Goal: Navigation & Orientation: Find specific page/section

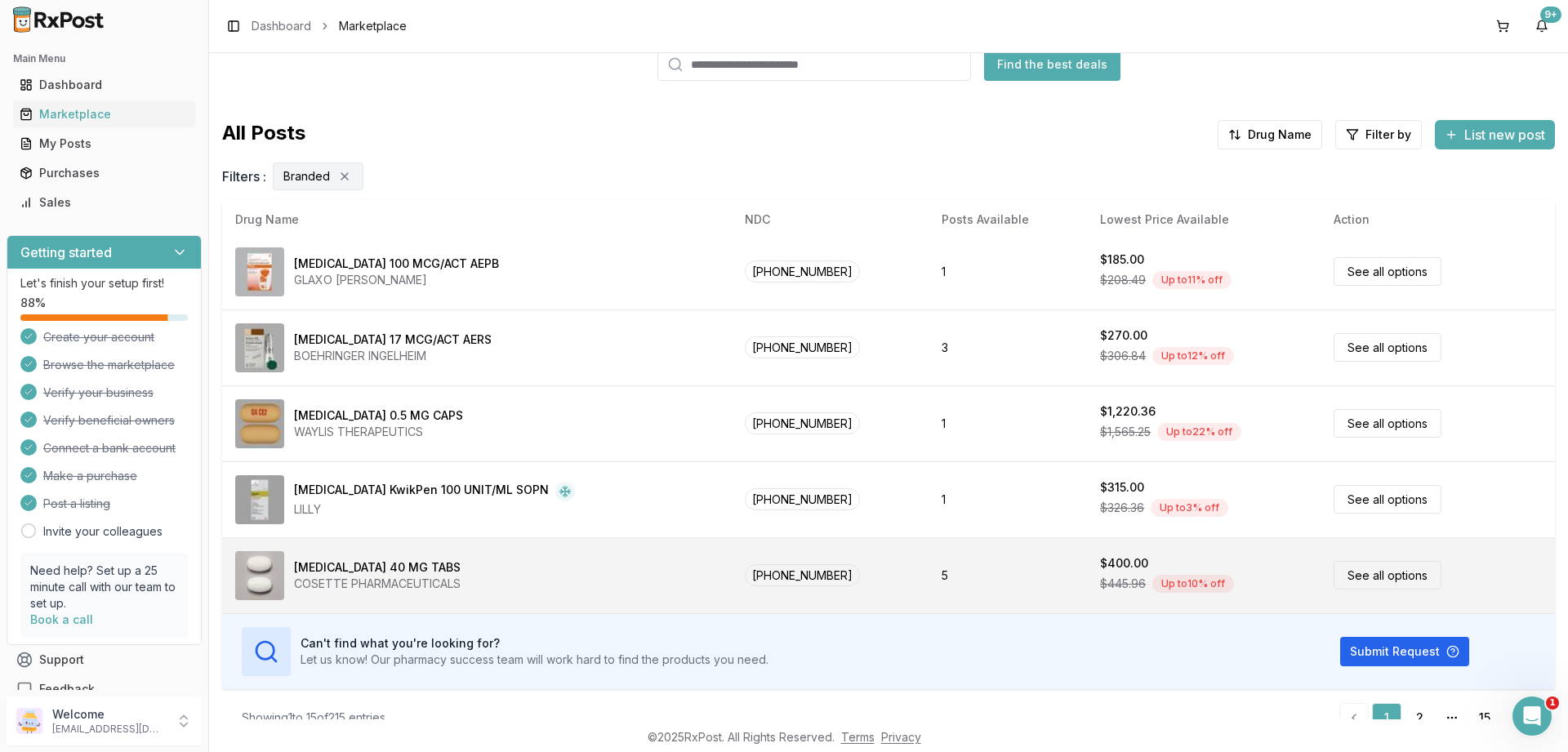
scroll to position [110, 0]
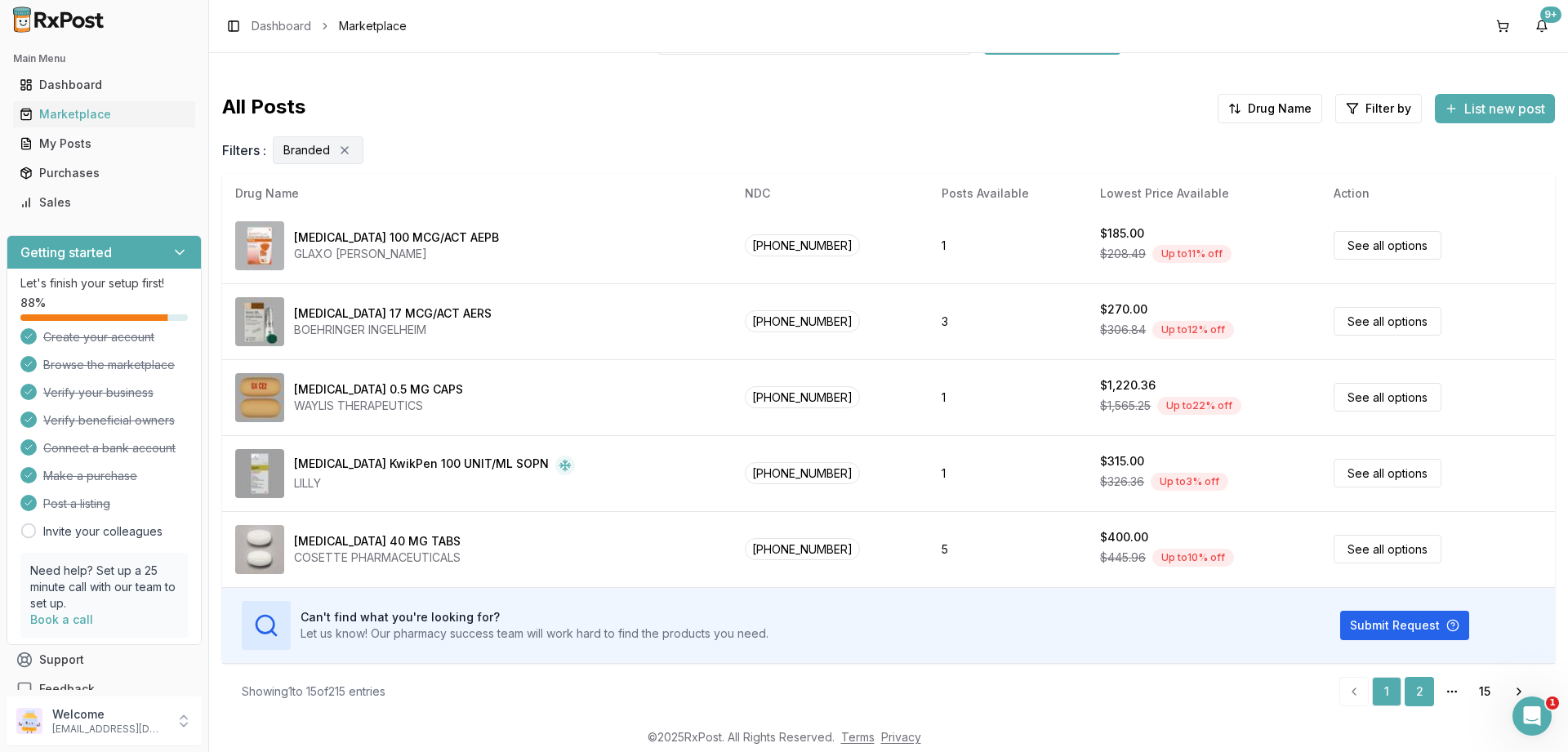
click at [1418, 687] on link "2" at bounding box center [1419, 691] width 29 height 29
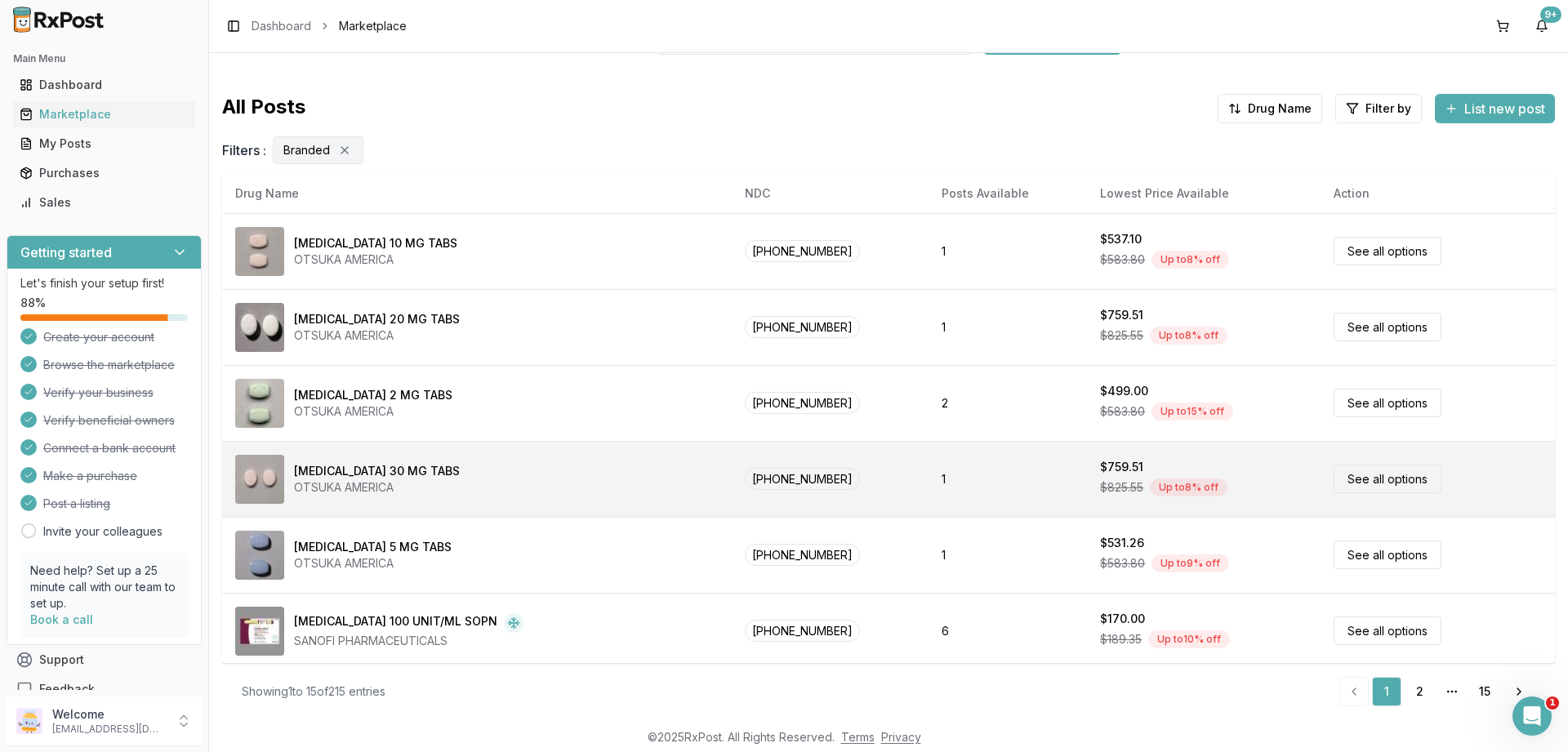
scroll to position [0, 0]
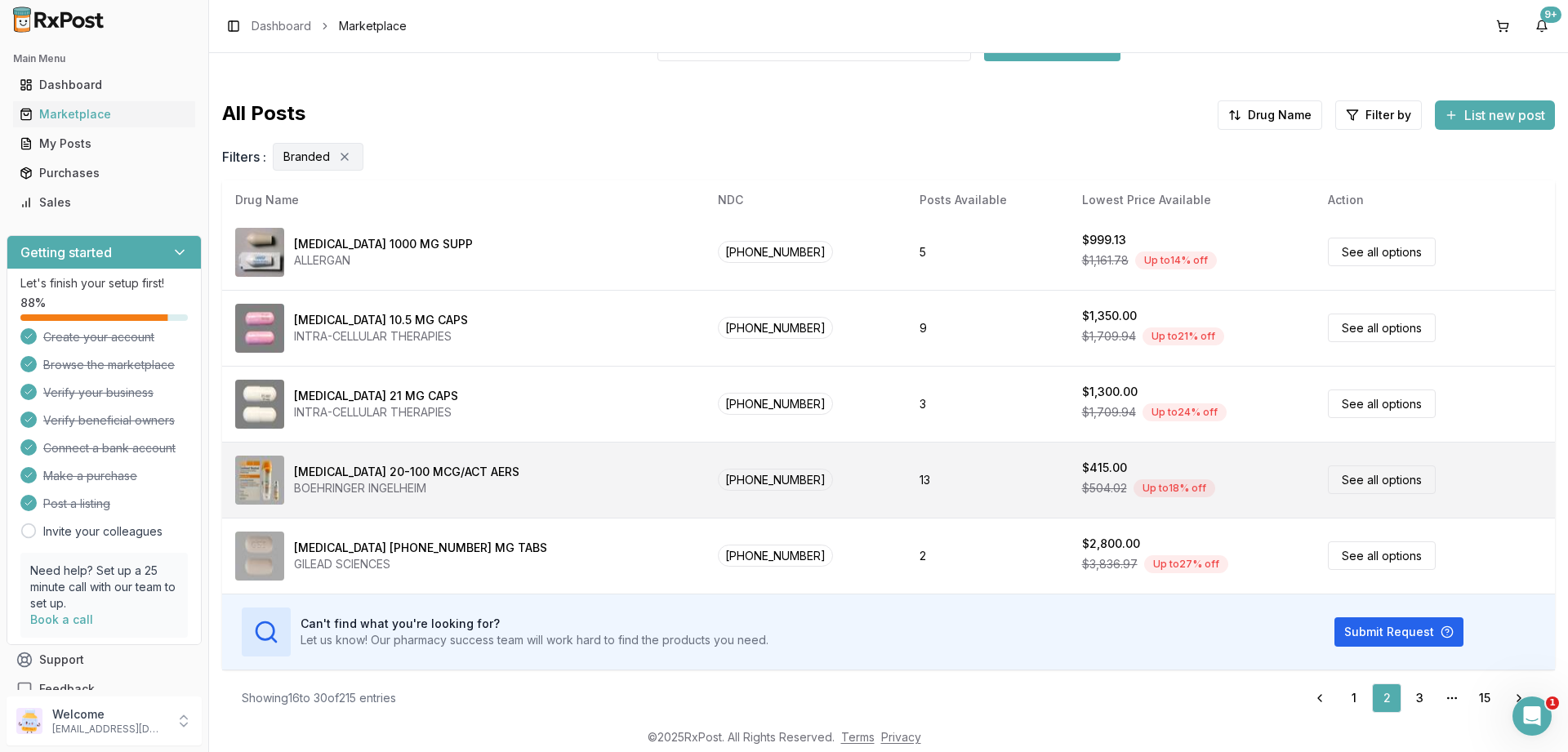
scroll to position [110, 0]
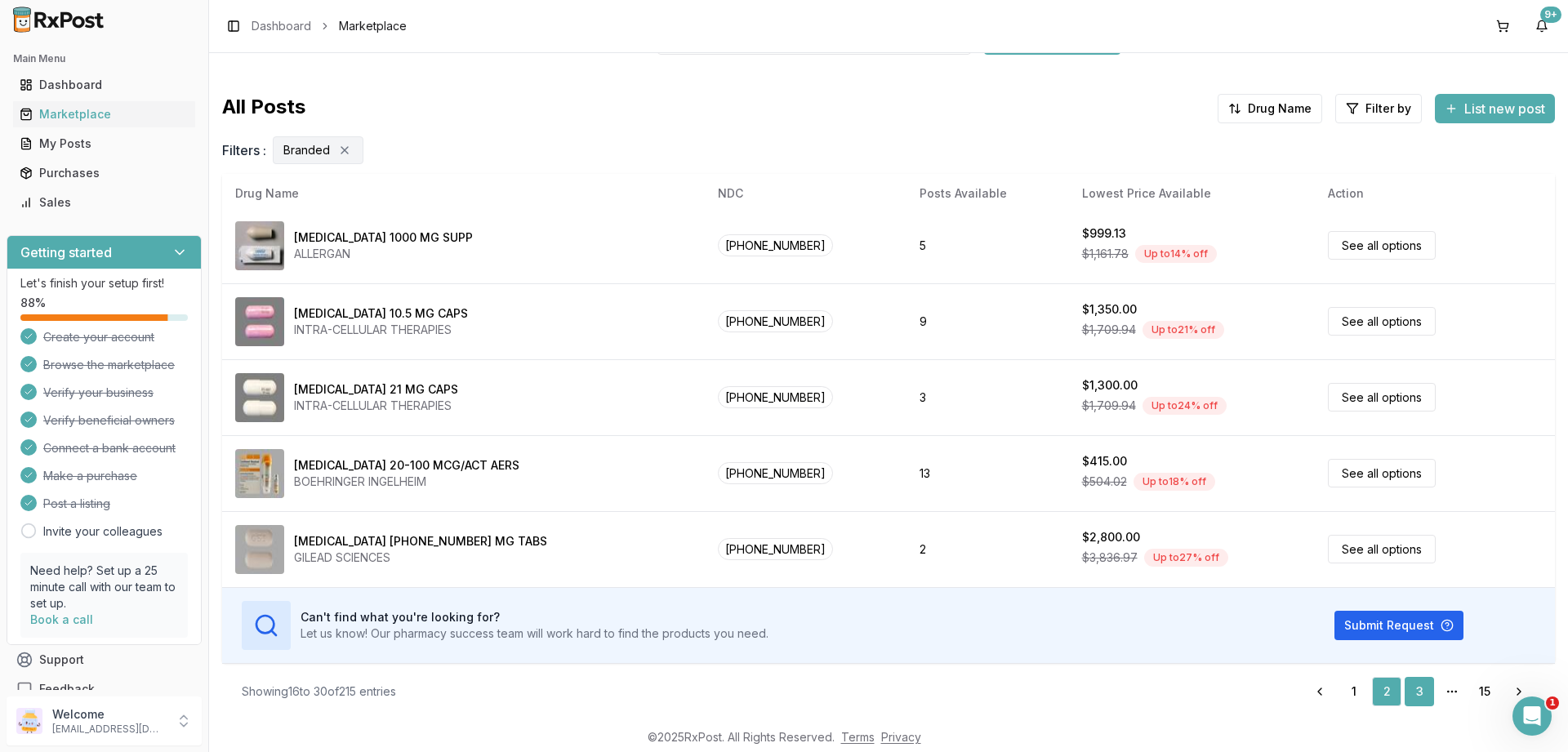
click at [1417, 690] on link "3" at bounding box center [1419, 691] width 29 height 29
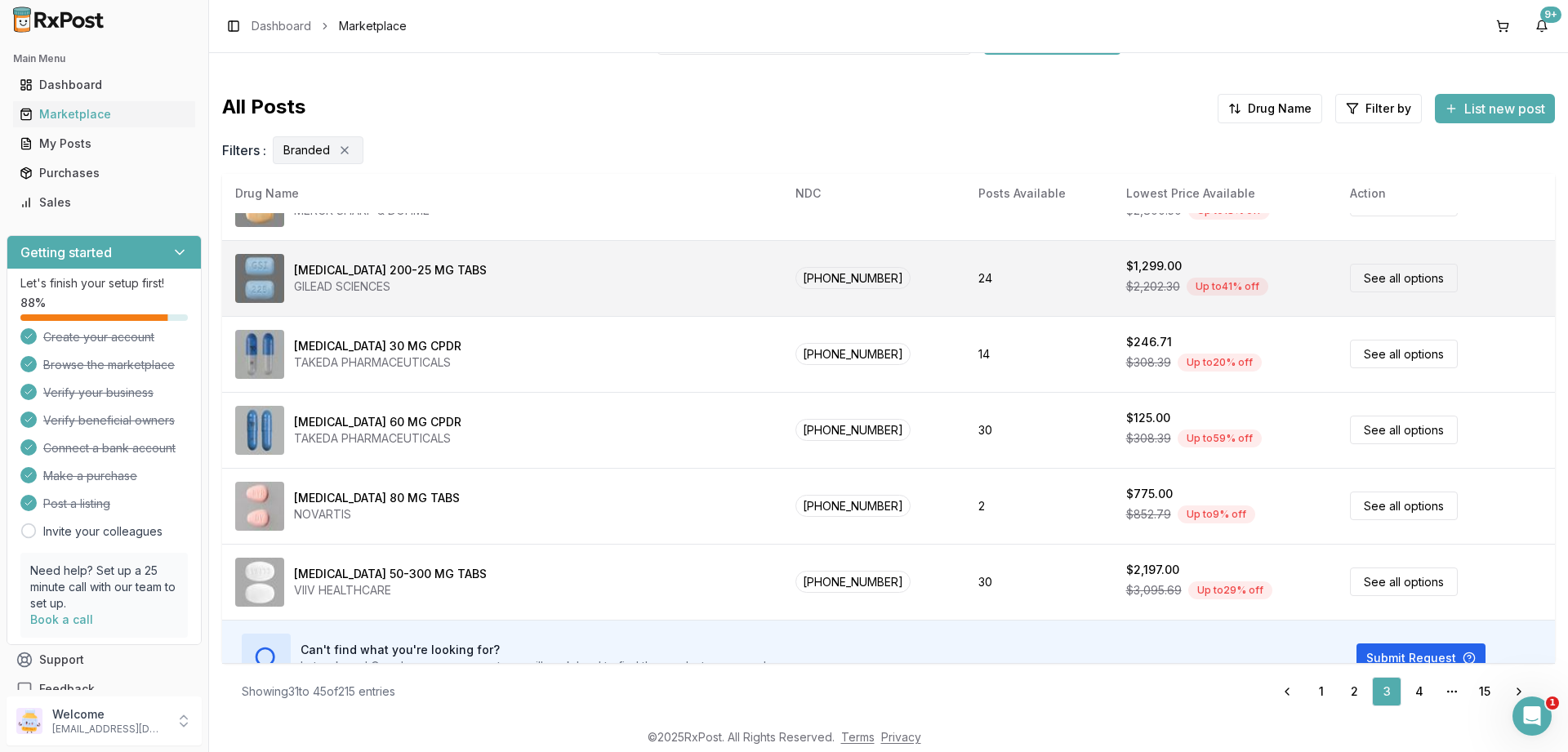
scroll to position [765, 0]
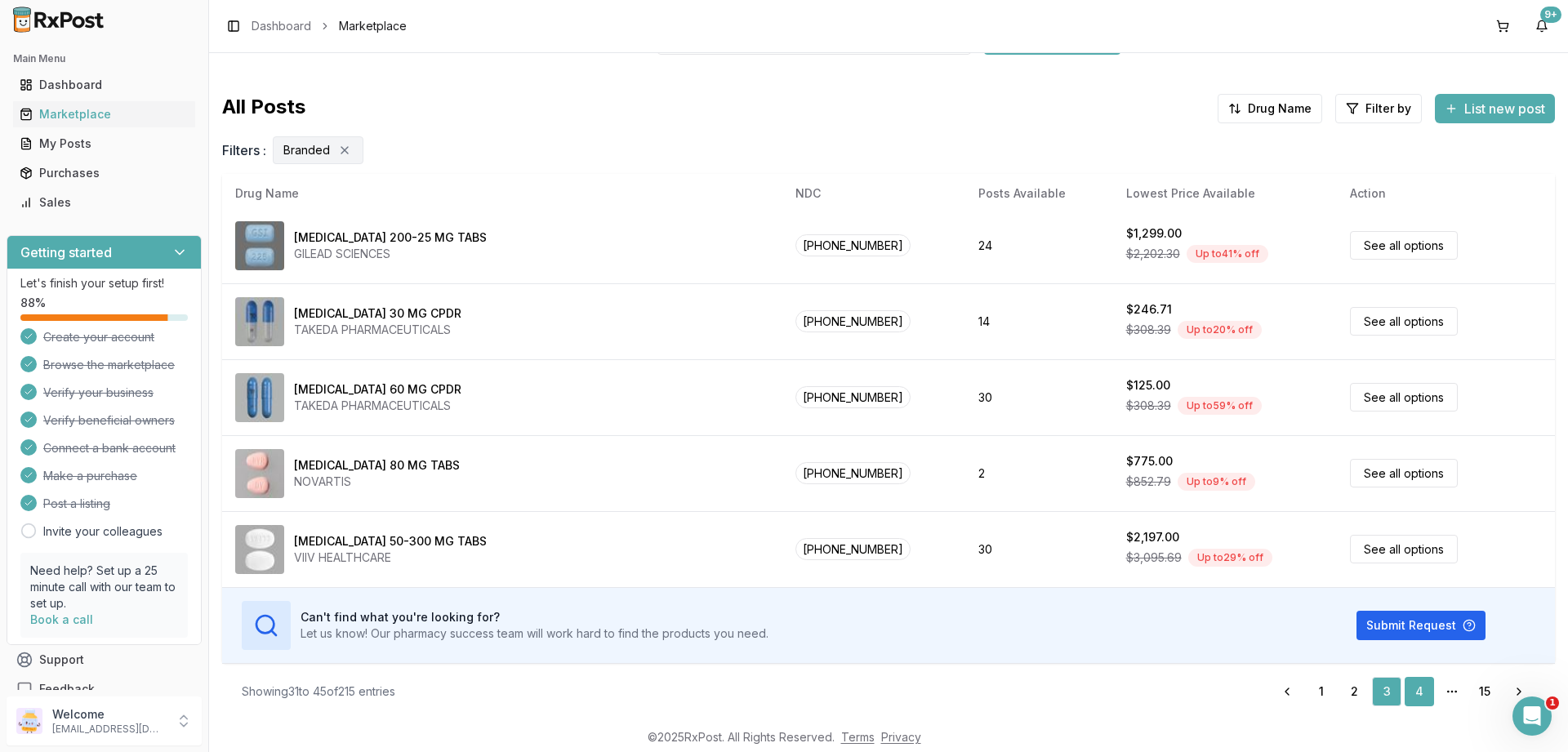
click at [1424, 690] on link "4" at bounding box center [1419, 691] width 29 height 29
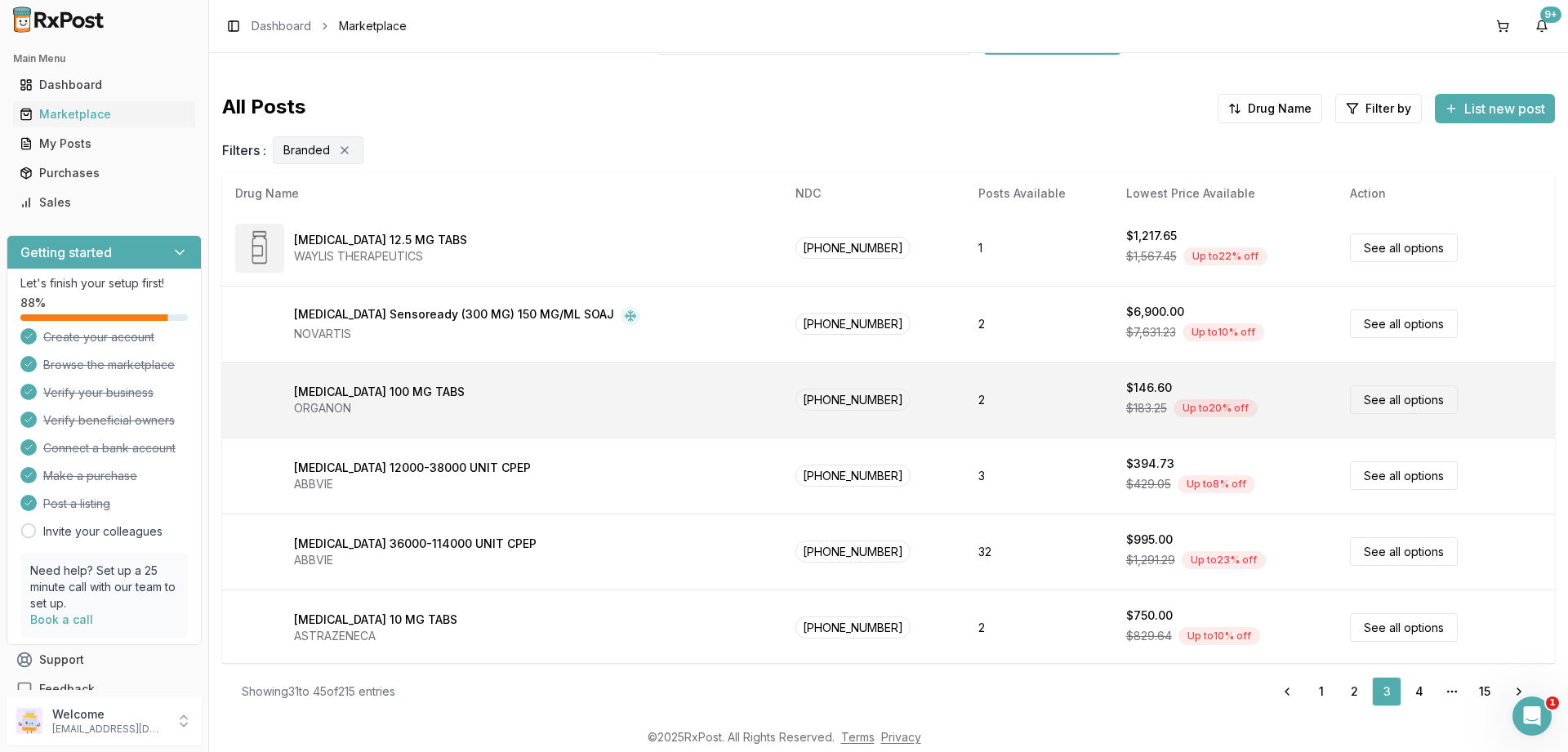
scroll to position [0, 0]
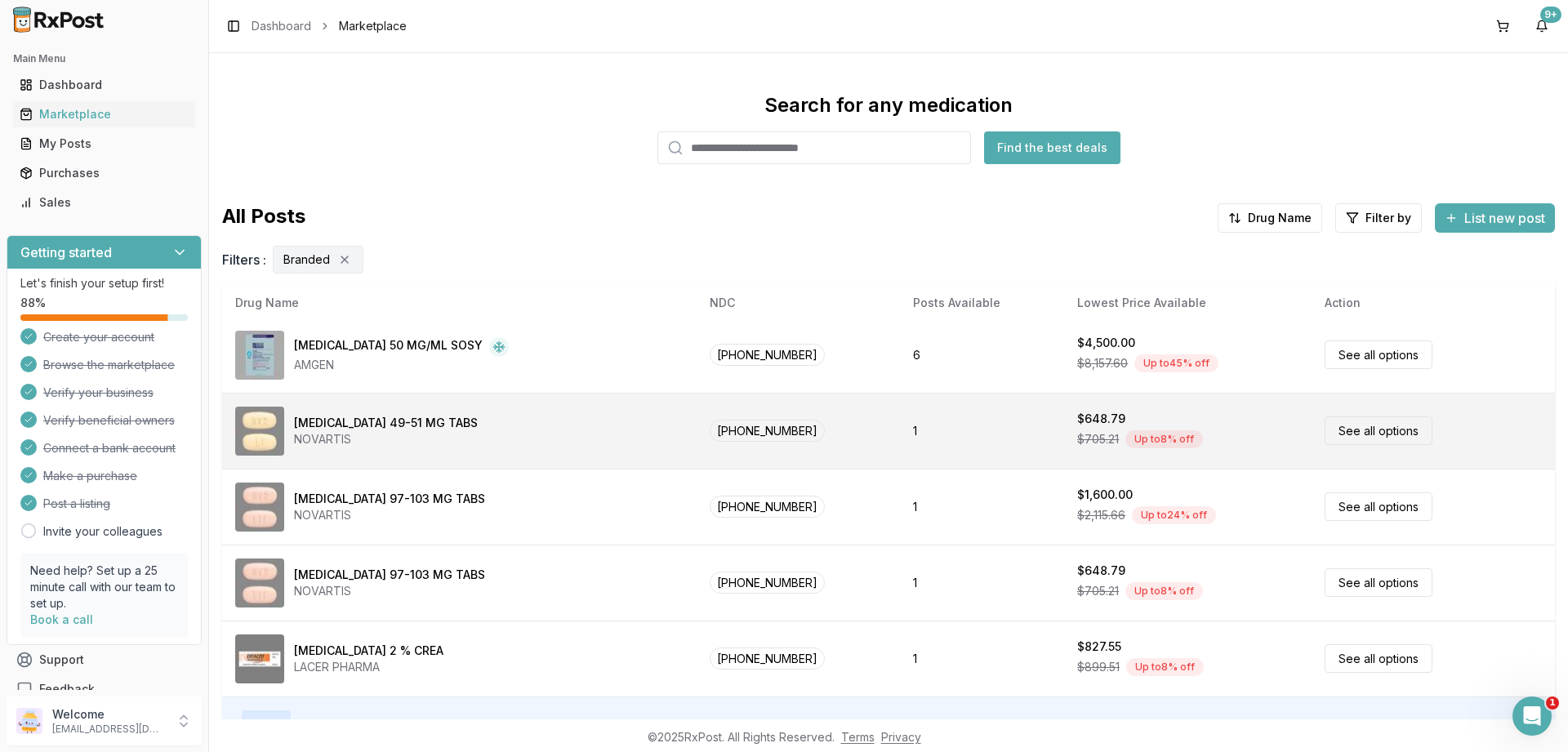
scroll to position [110, 0]
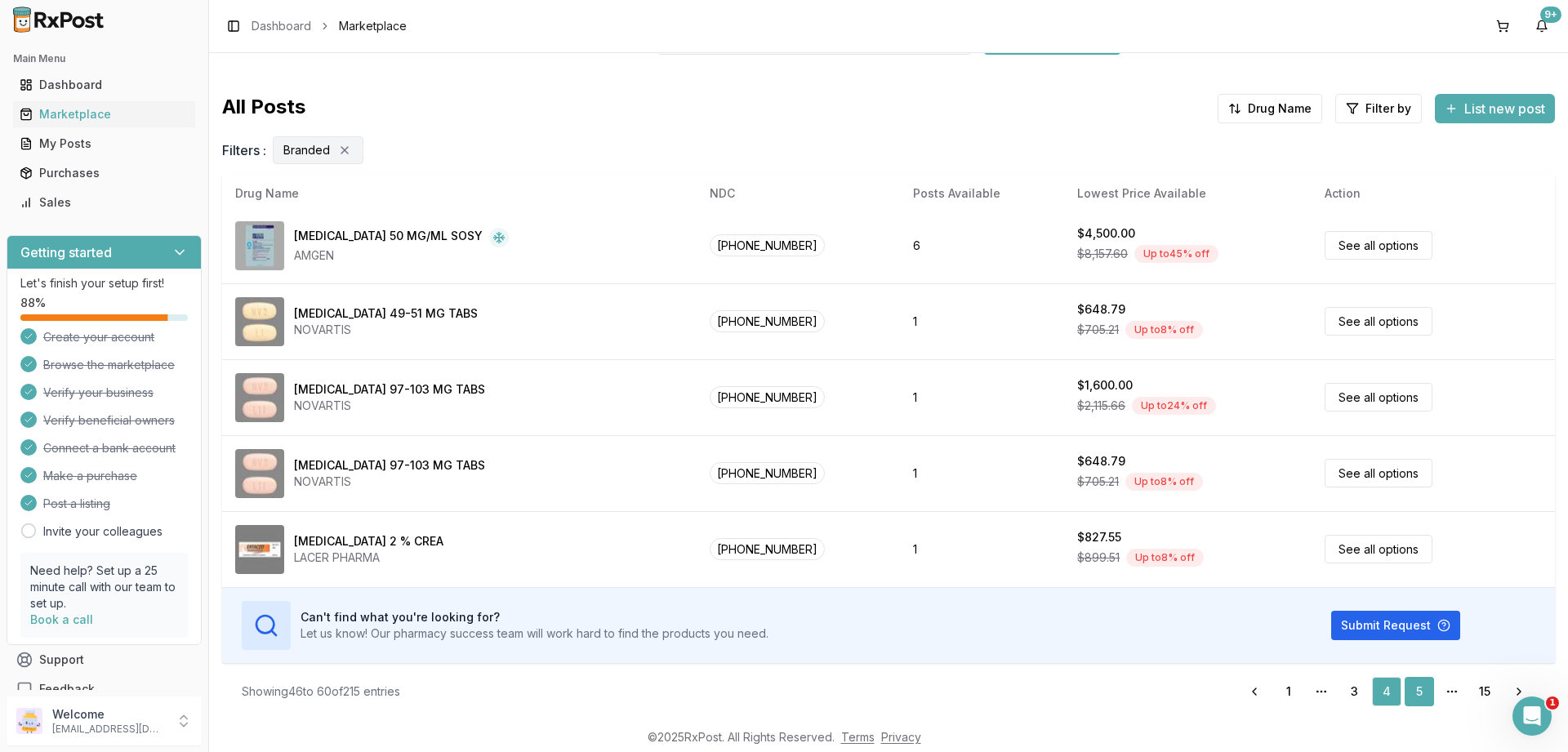
click at [1422, 693] on link "5" at bounding box center [1419, 691] width 29 height 29
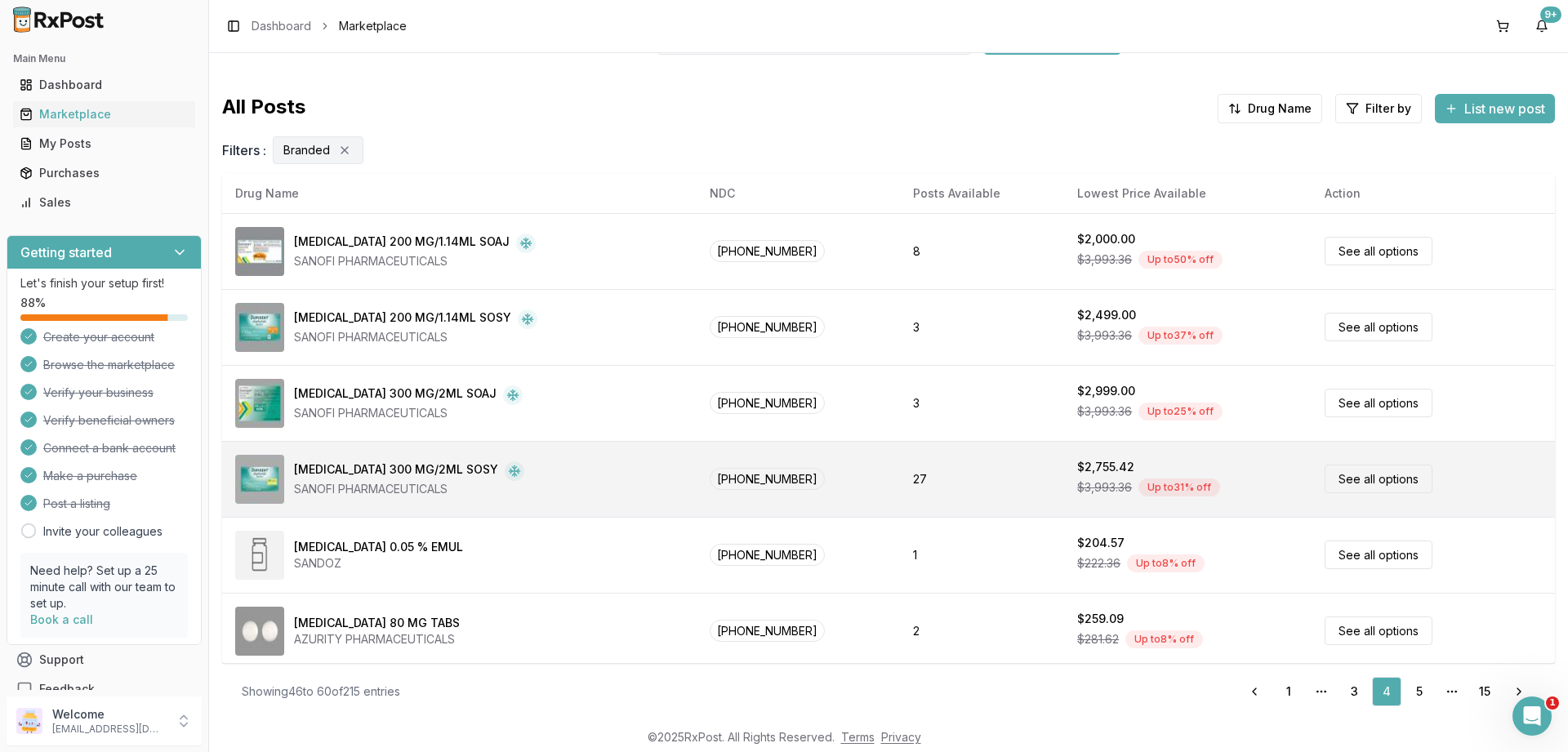
scroll to position [0, 0]
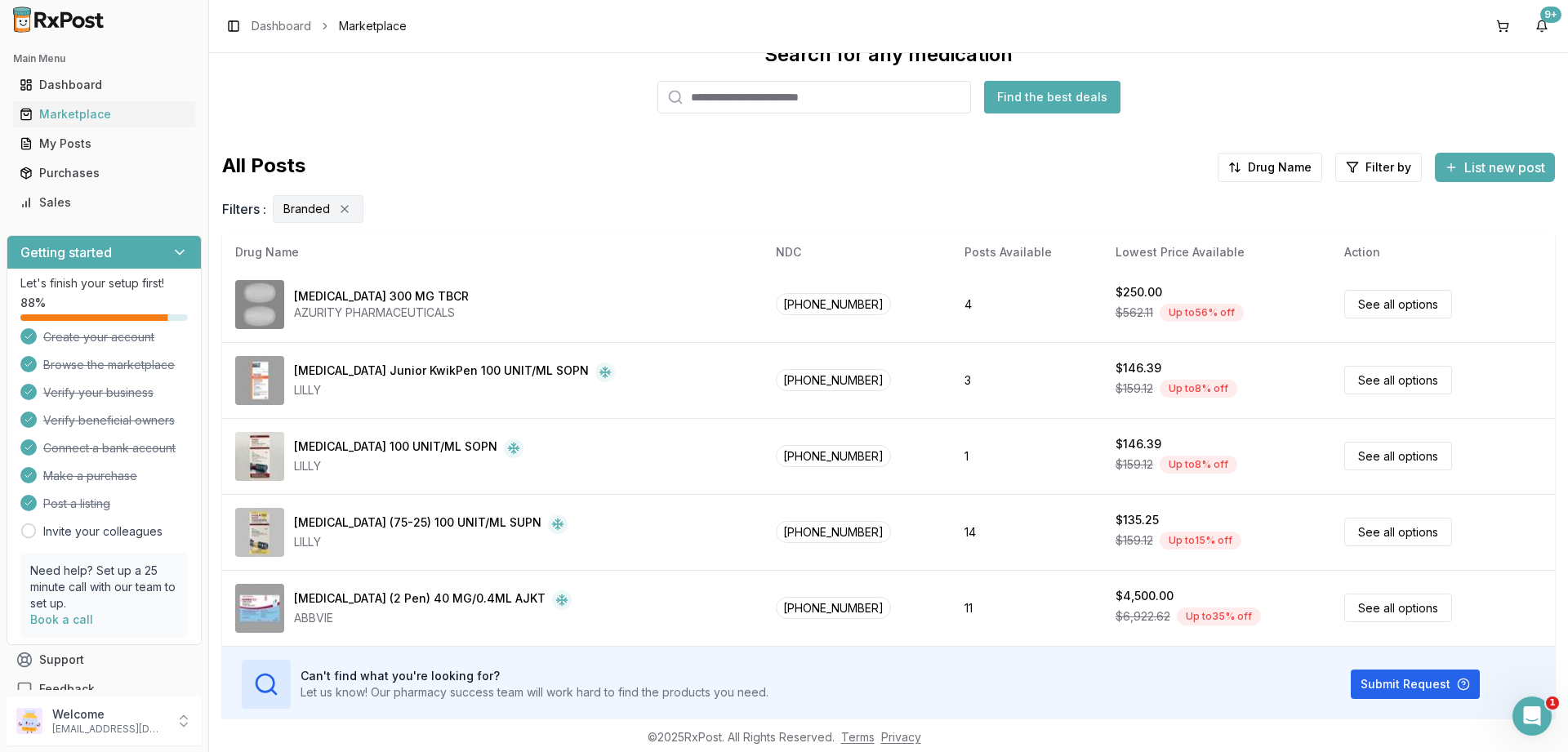
scroll to position [110, 0]
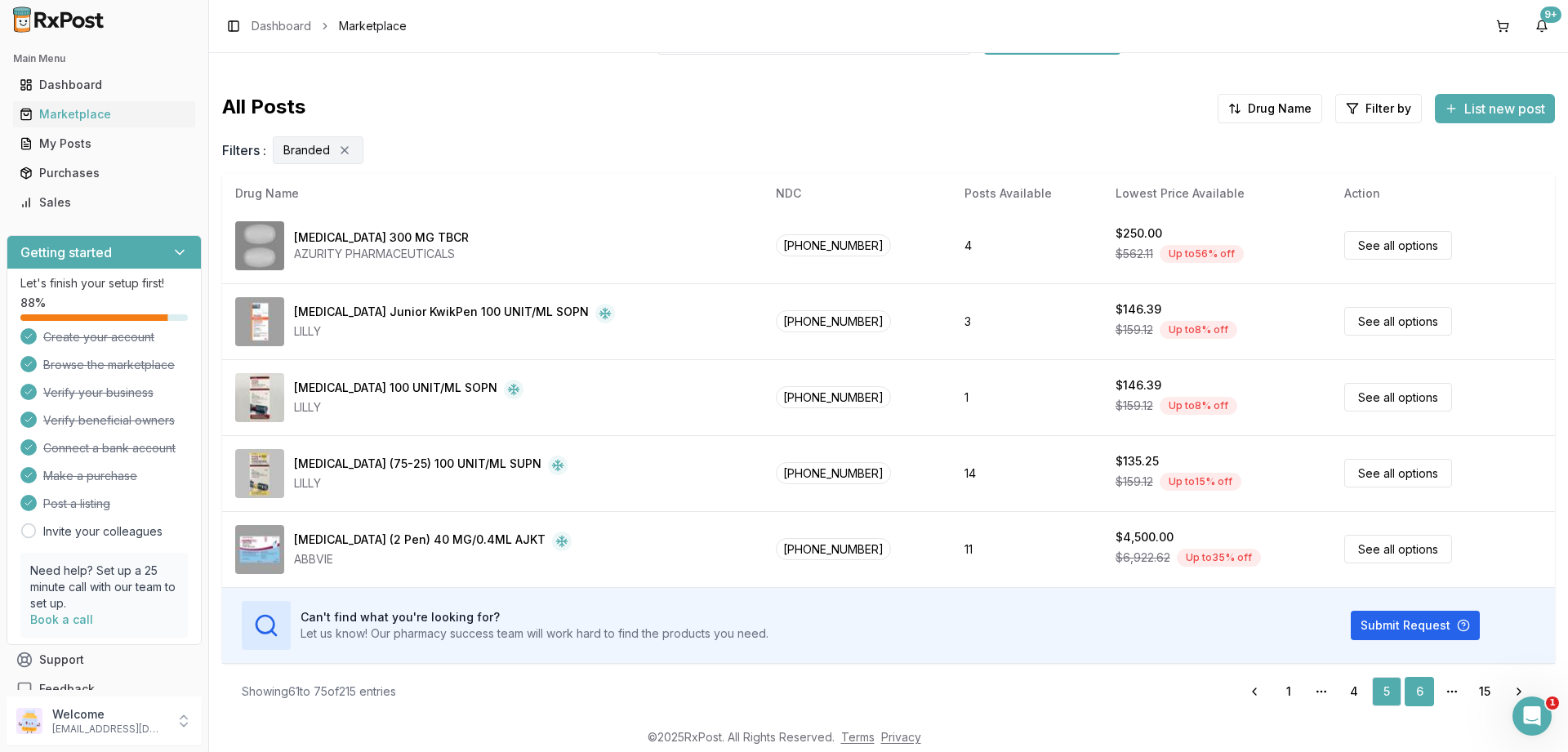
click at [1419, 683] on link "6" at bounding box center [1419, 691] width 29 height 29
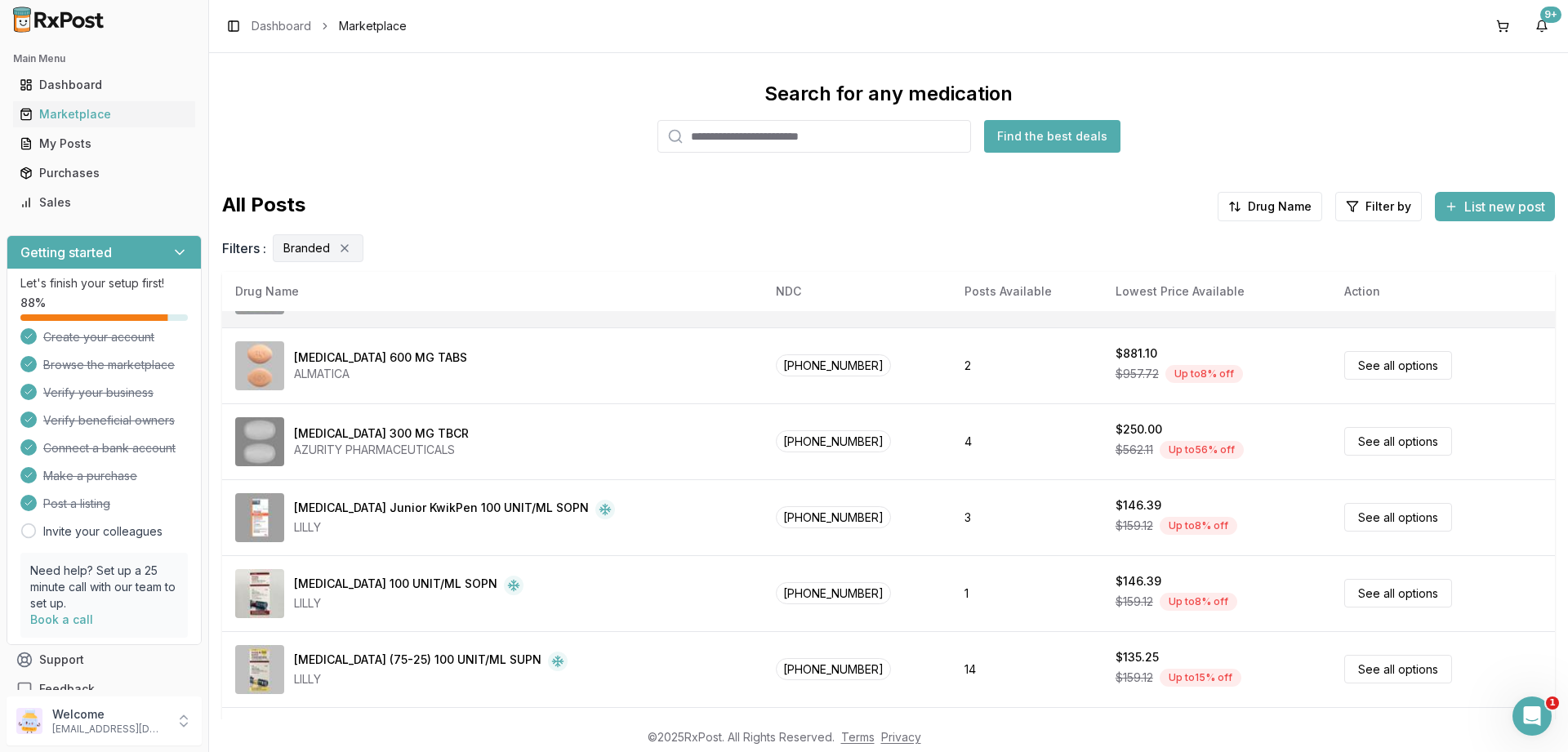
scroll to position [0, 0]
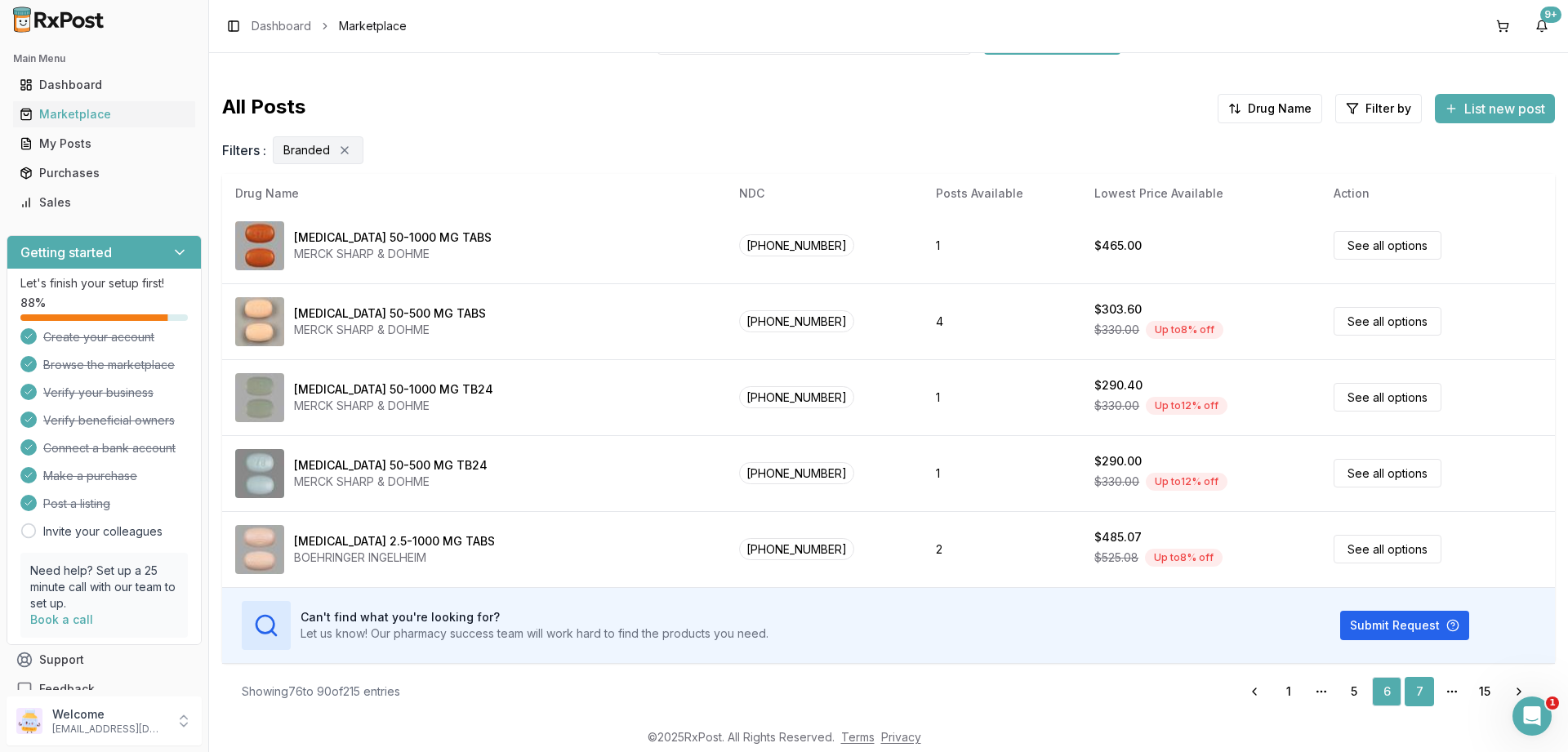
click at [1420, 685] on link "7" at bounding box center [1419, 691] width 29 height 29
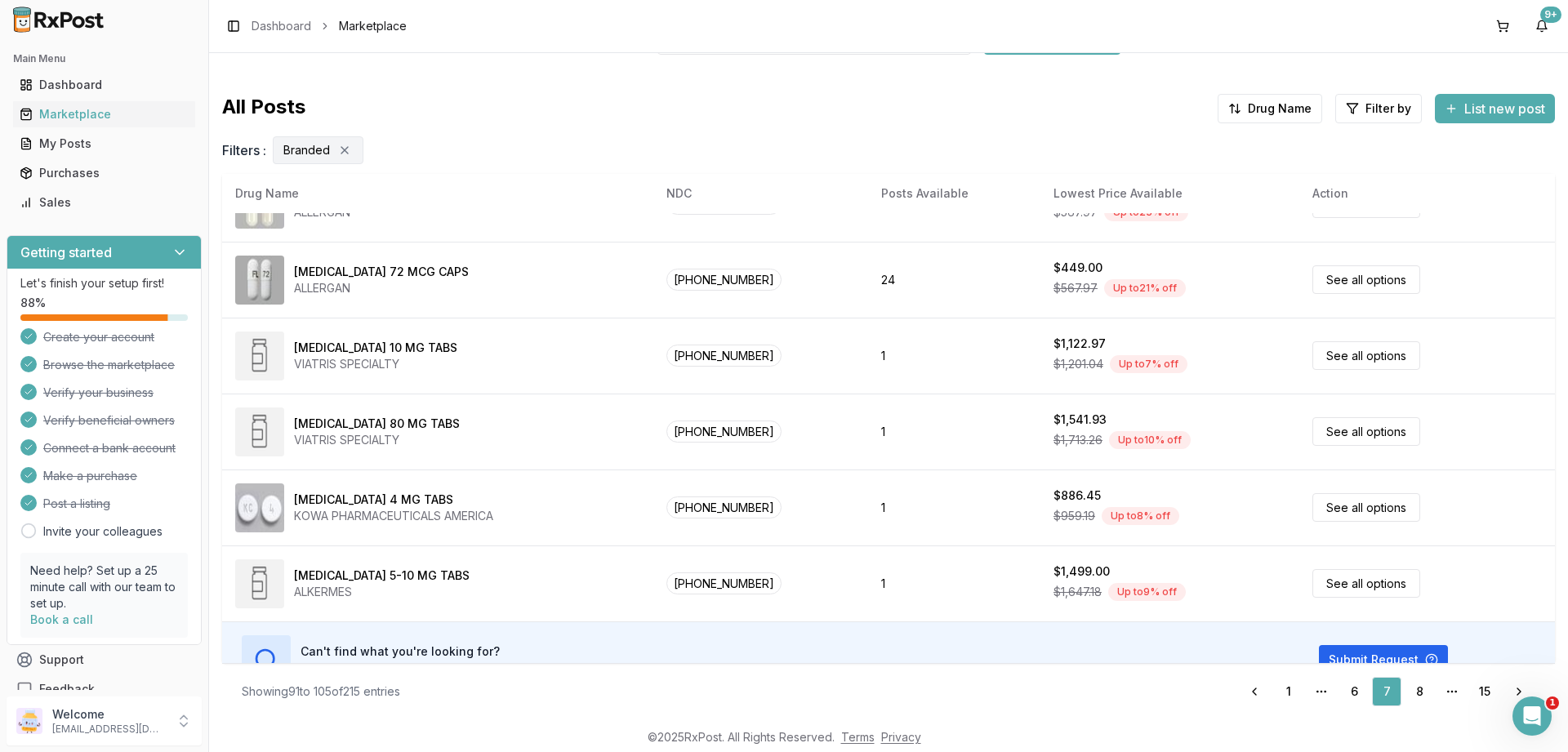
scroll to position [765, 0]
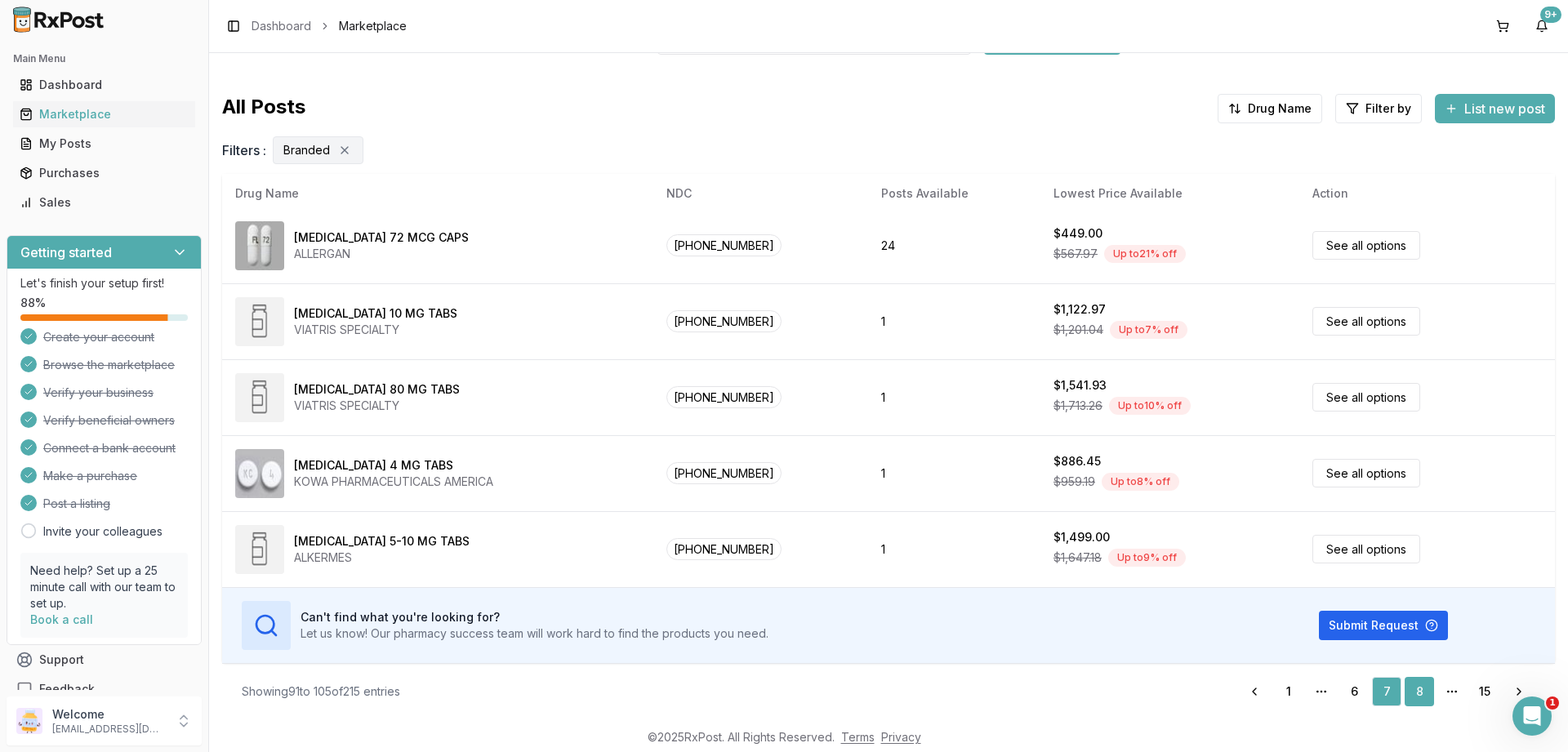
click at [1419, 698] on link "8" at bounding box center [1419, 691] width 29 height 29
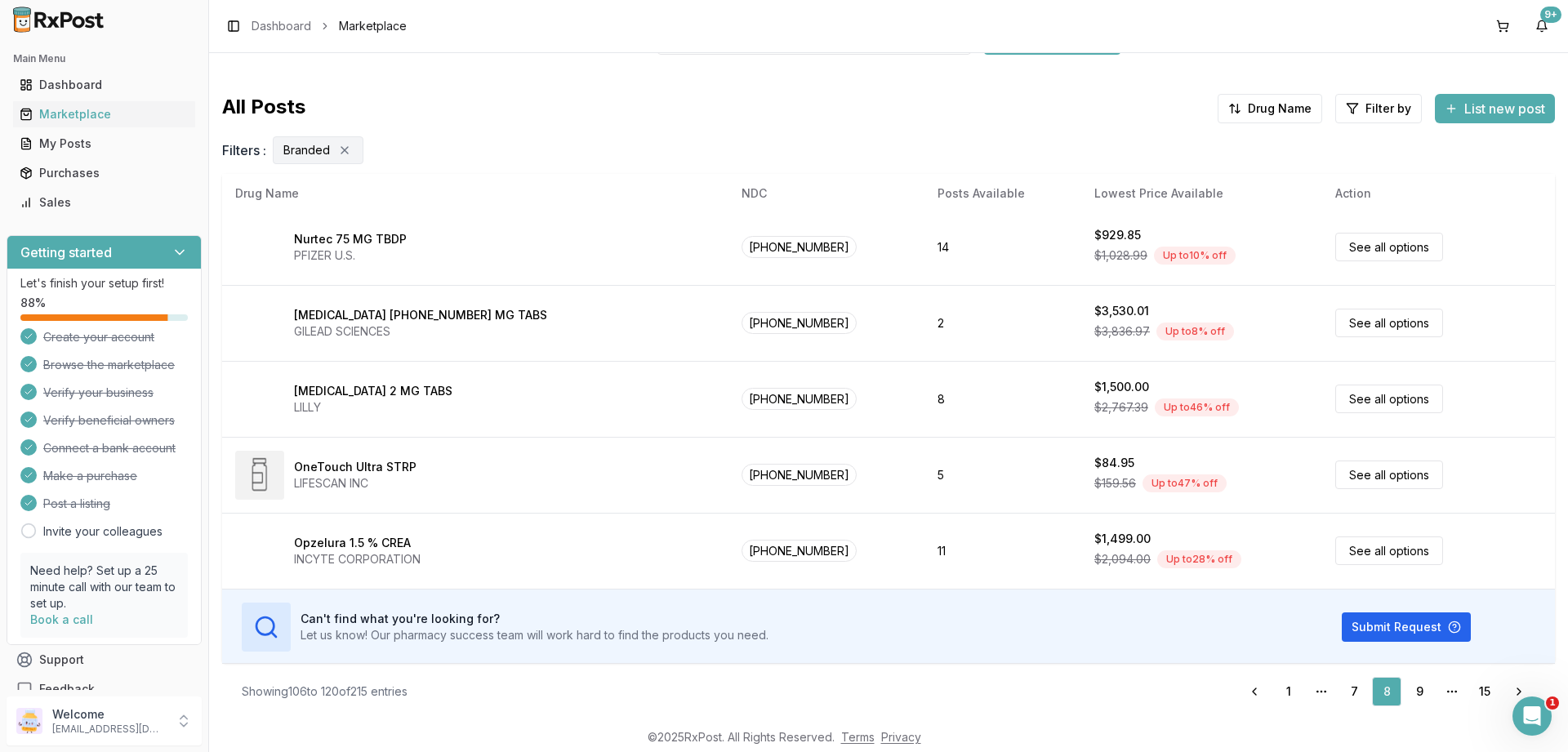
scroll to position [765, 0]
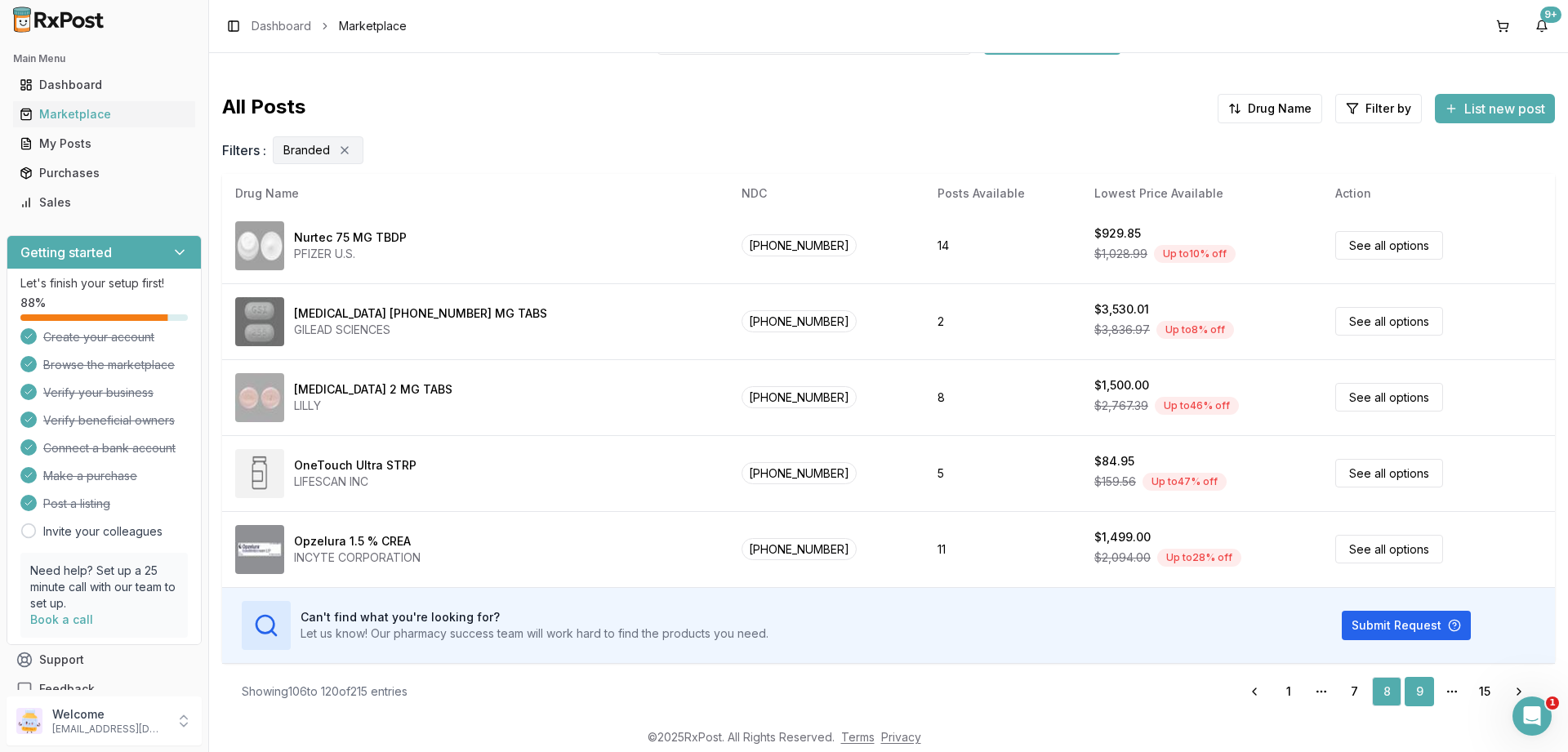
click at [1419, 610] on div "Search for any medication Find the best deals All Posts Drug Name Filter by Lis…" at bounding box center [889, 296] width 1333 height 627
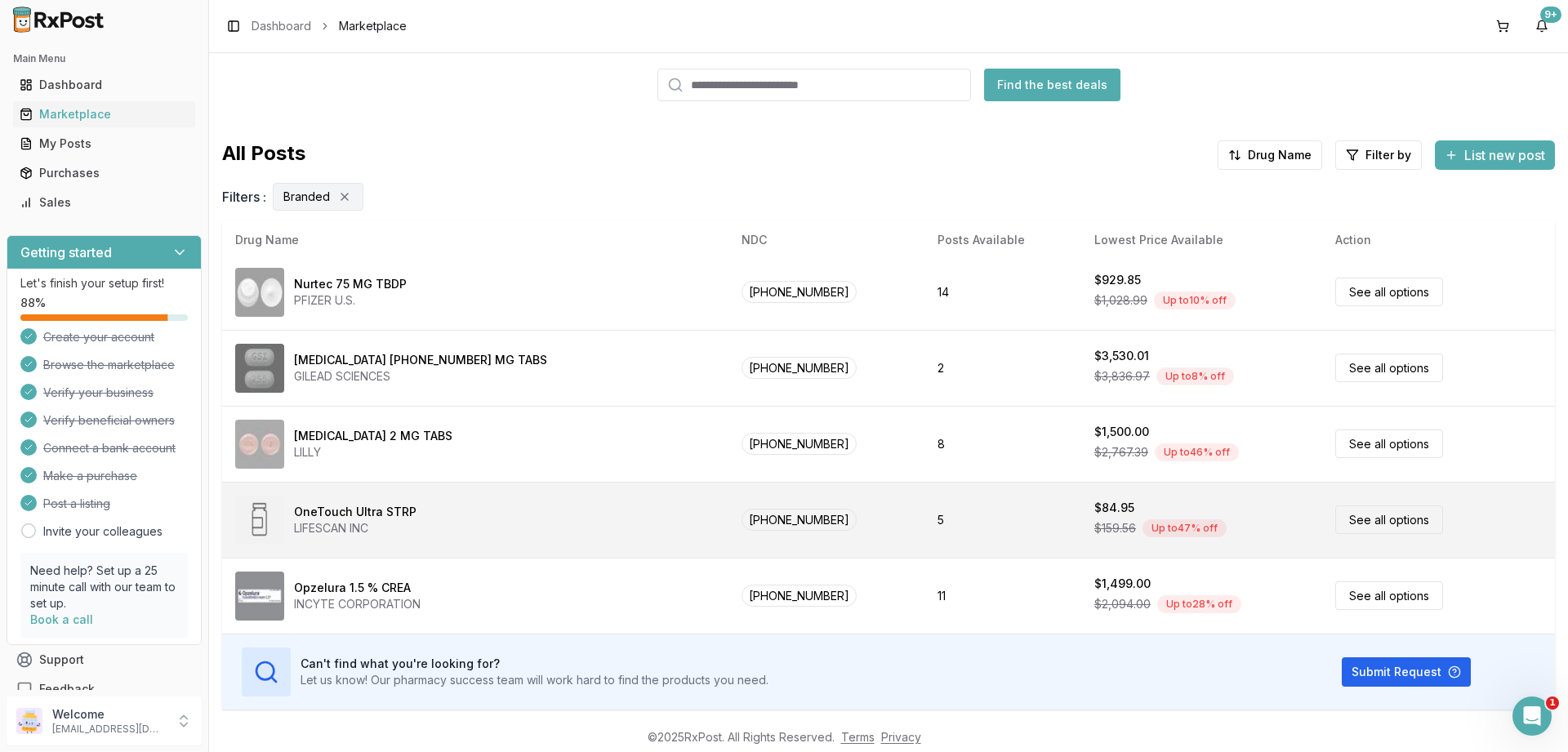
scroll to position [110, 0]
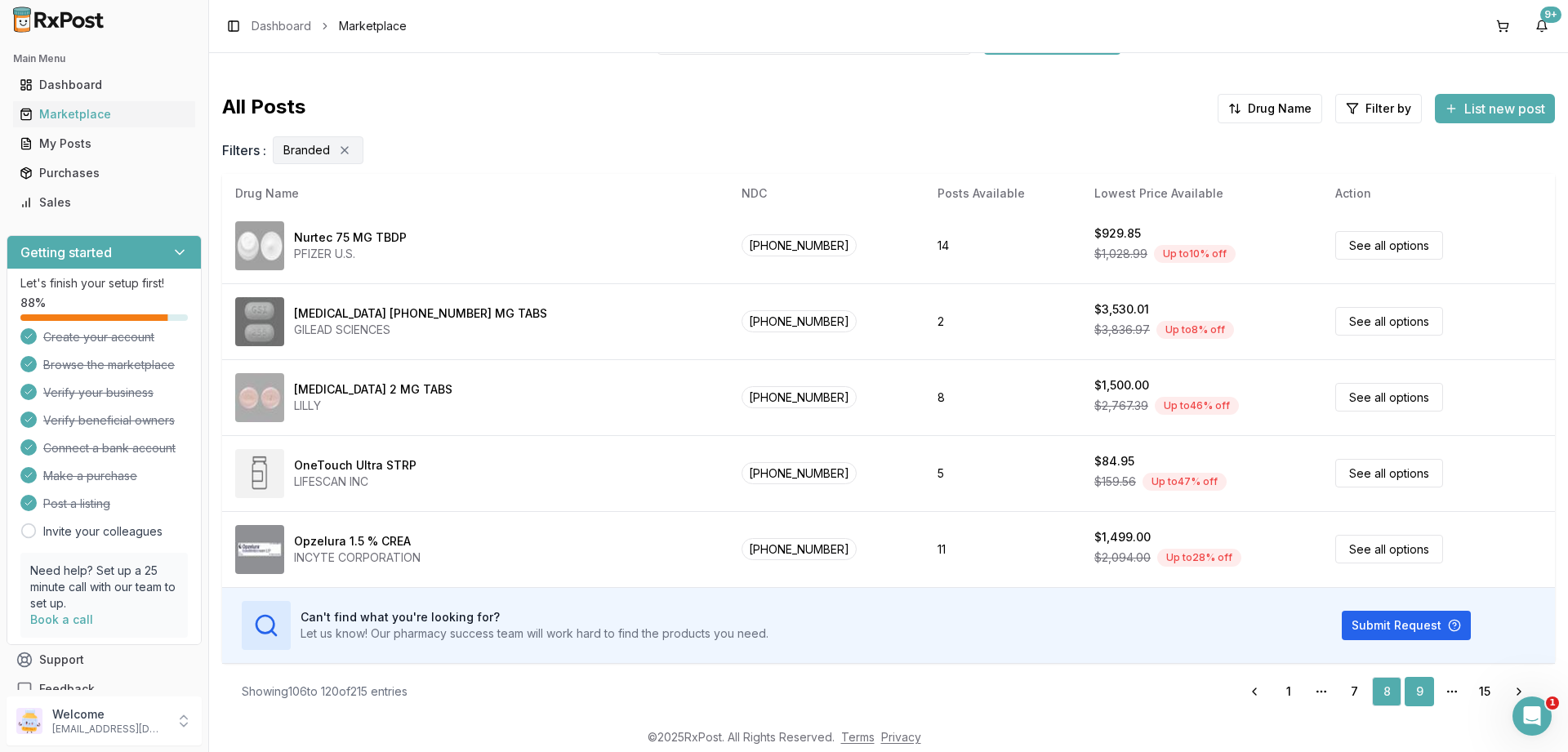
click at [1419, 689] on link "9" at bounding box center [1419, 691] width 29 height 29
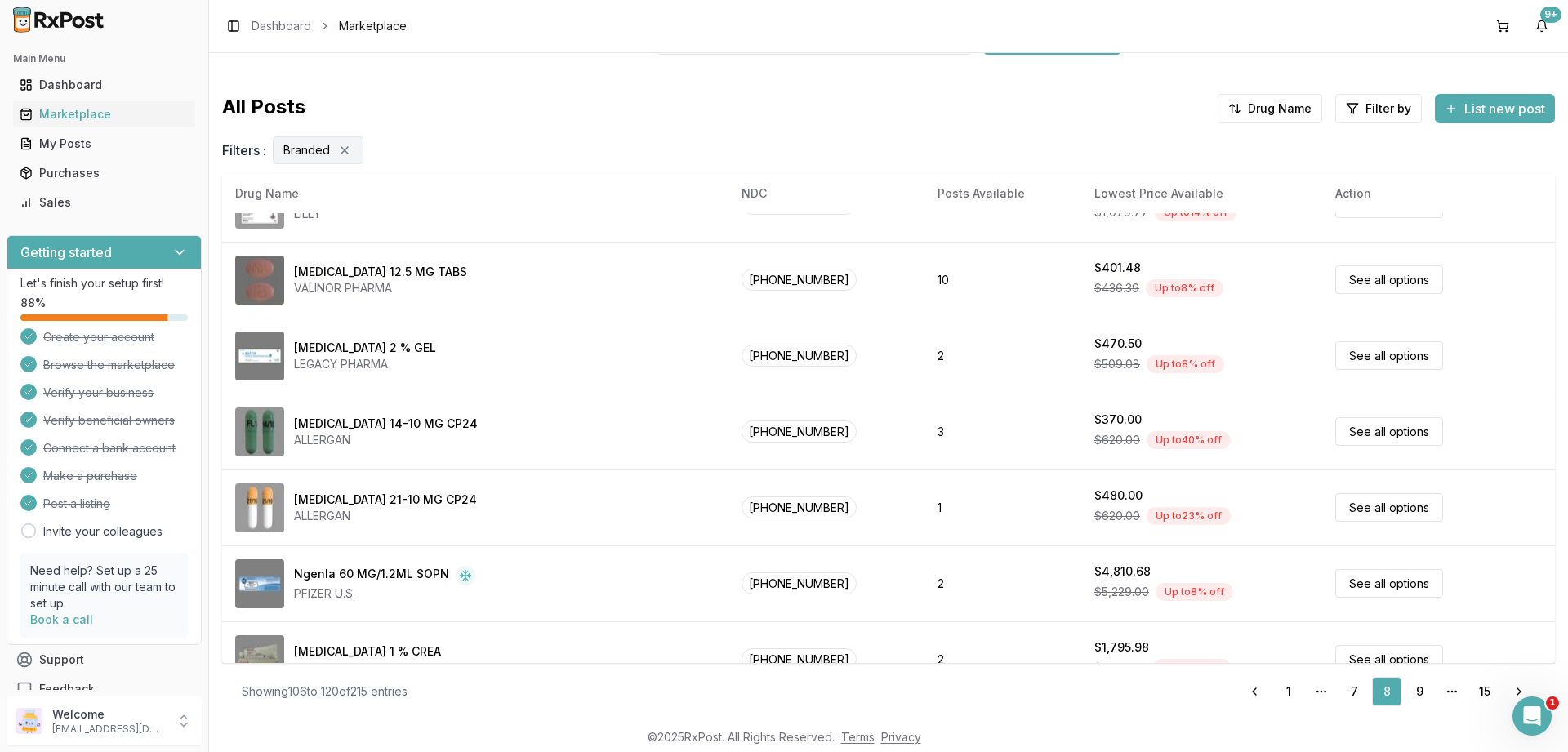
scroll to position [0, 0]
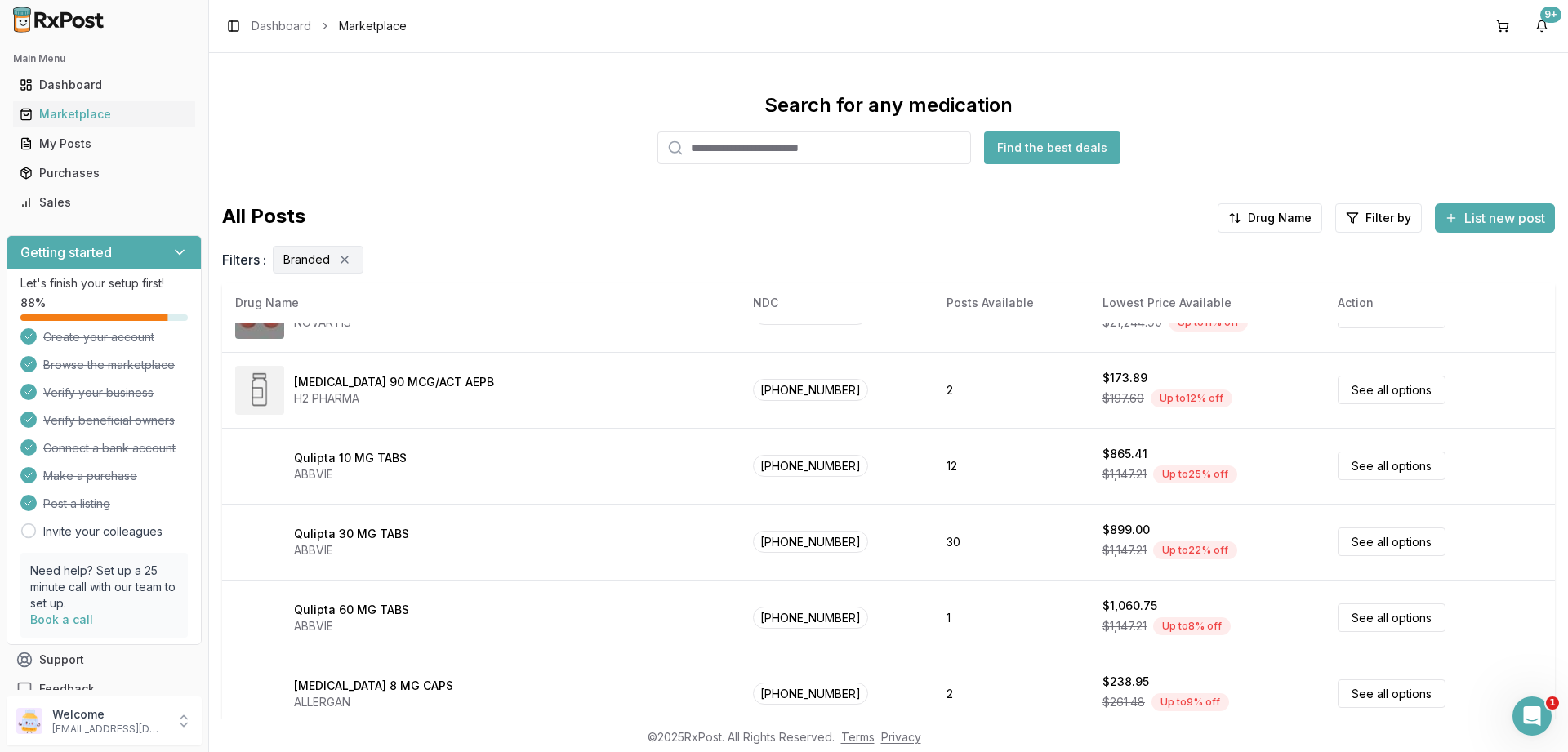
scroll to position [765, 0]
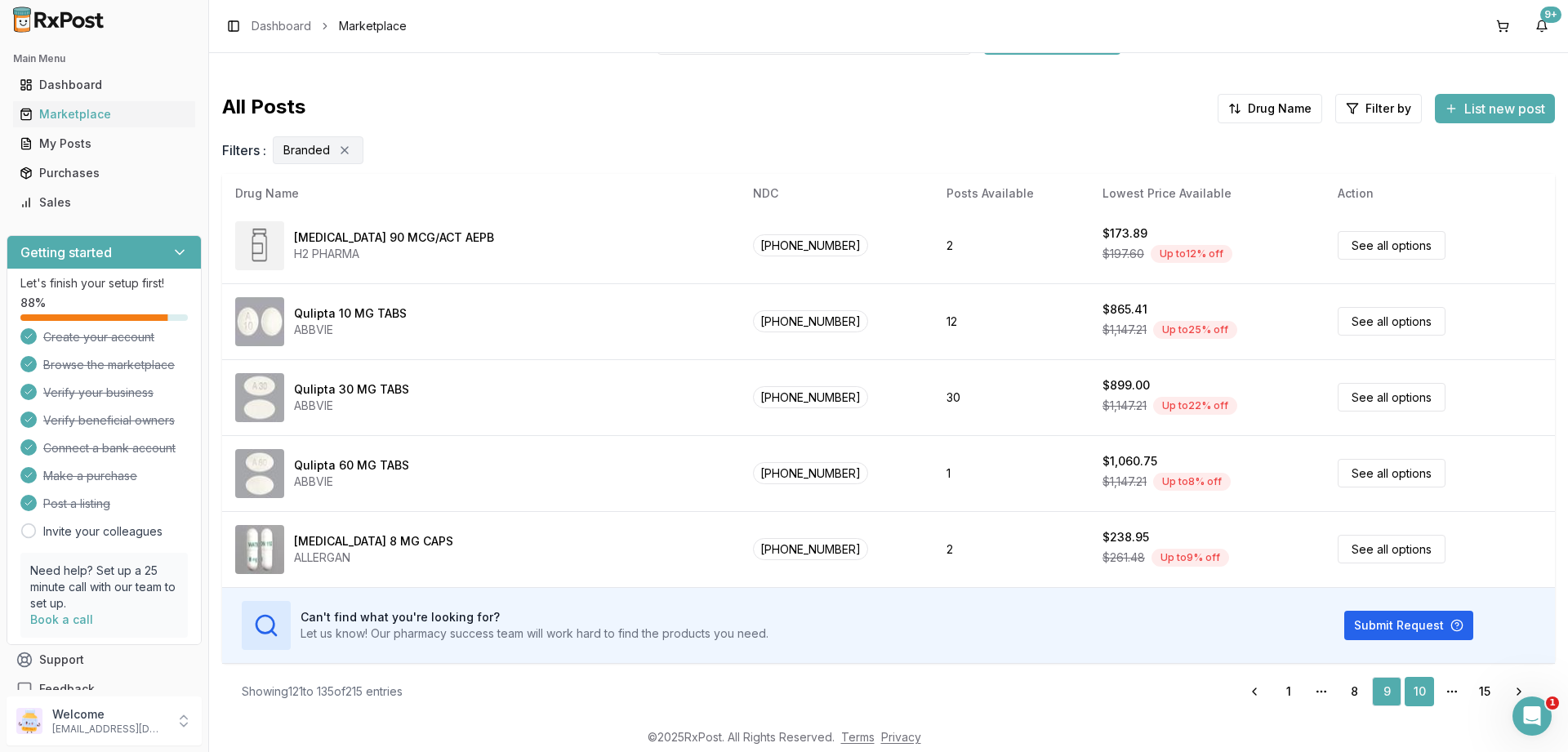
click at [1425, 691] on link "10" at bounding box center [1419, 691] width 29 height 29
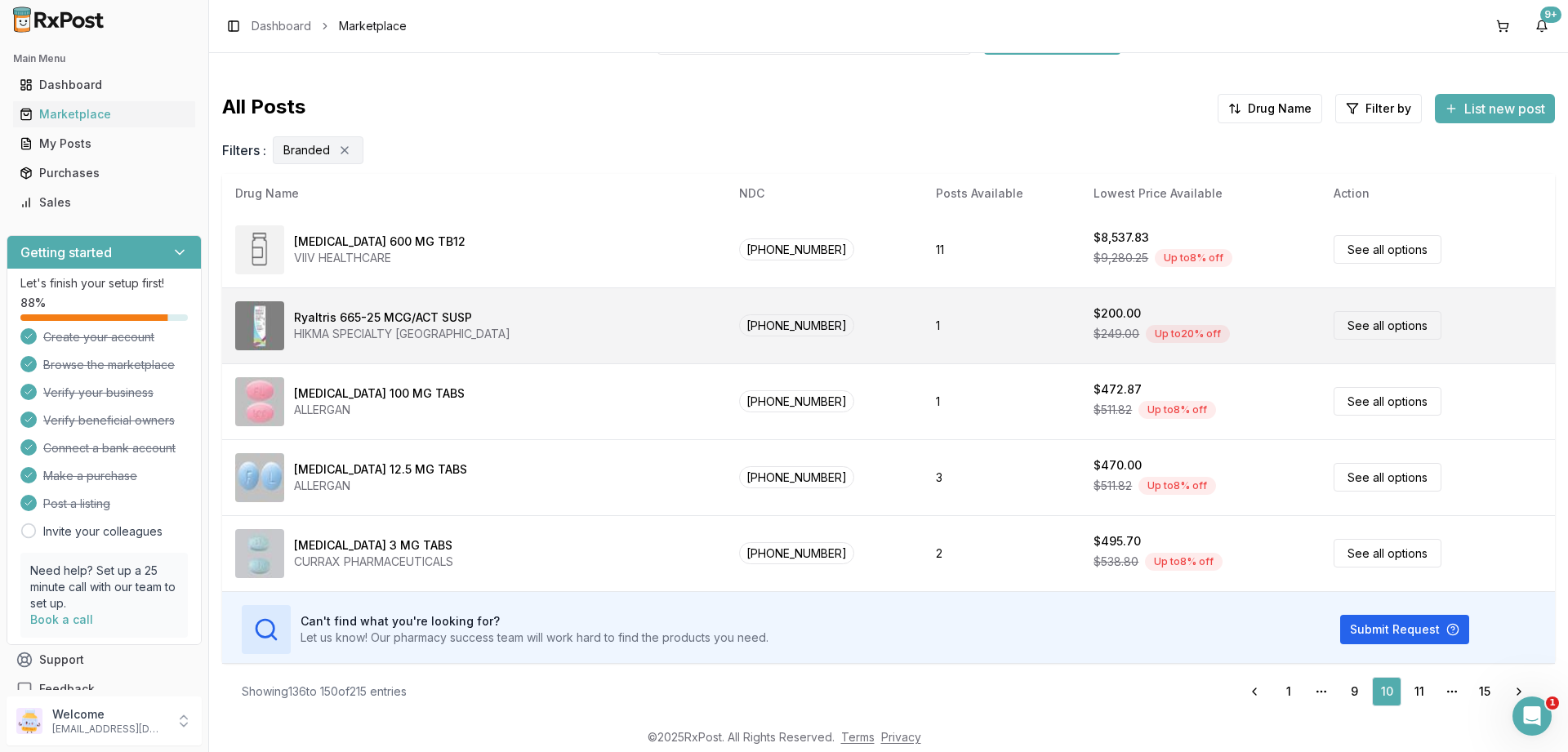
scroll to position [765, 0]
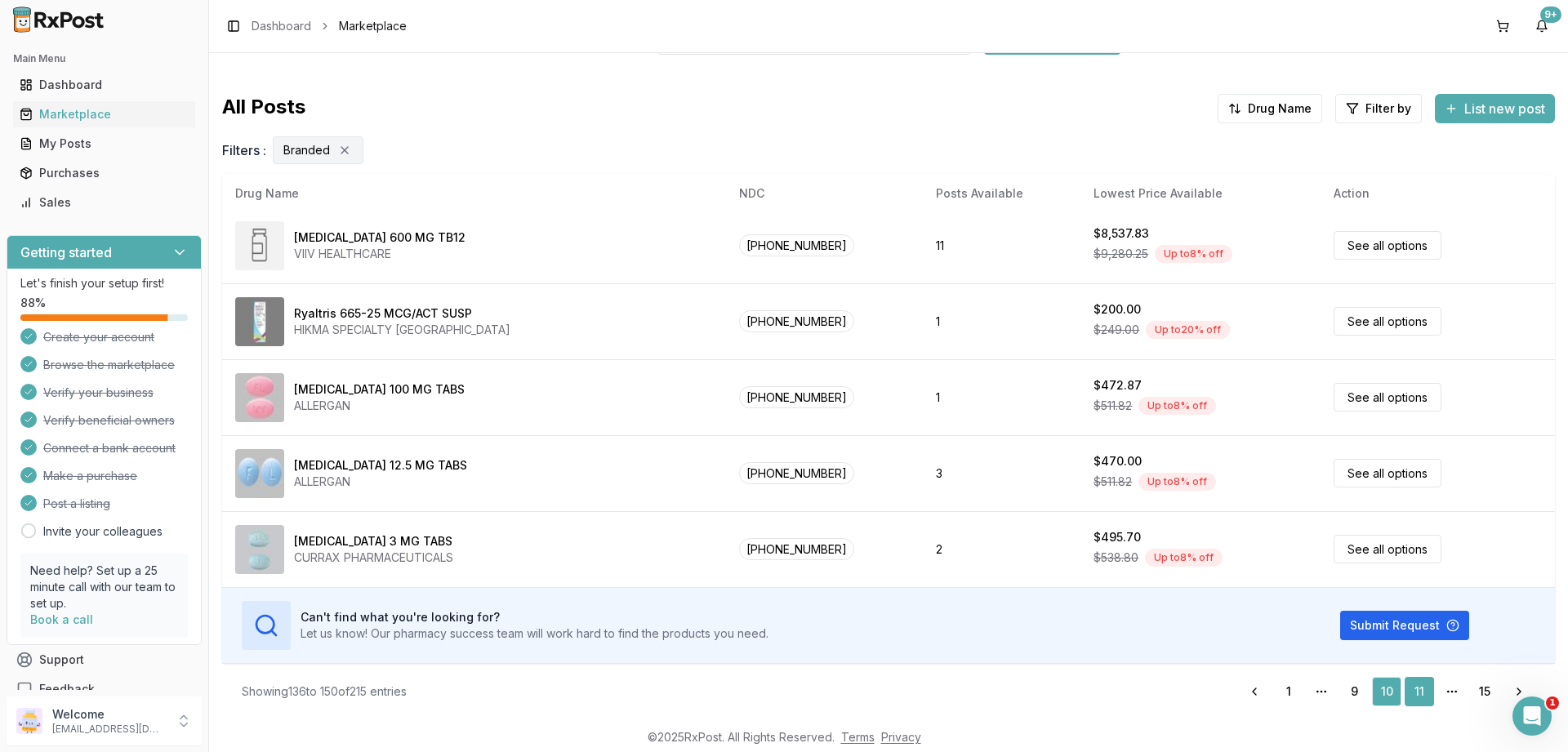
click at [1421, 686] on link "11" at bounding box center [1419, 691] width 29 height 29
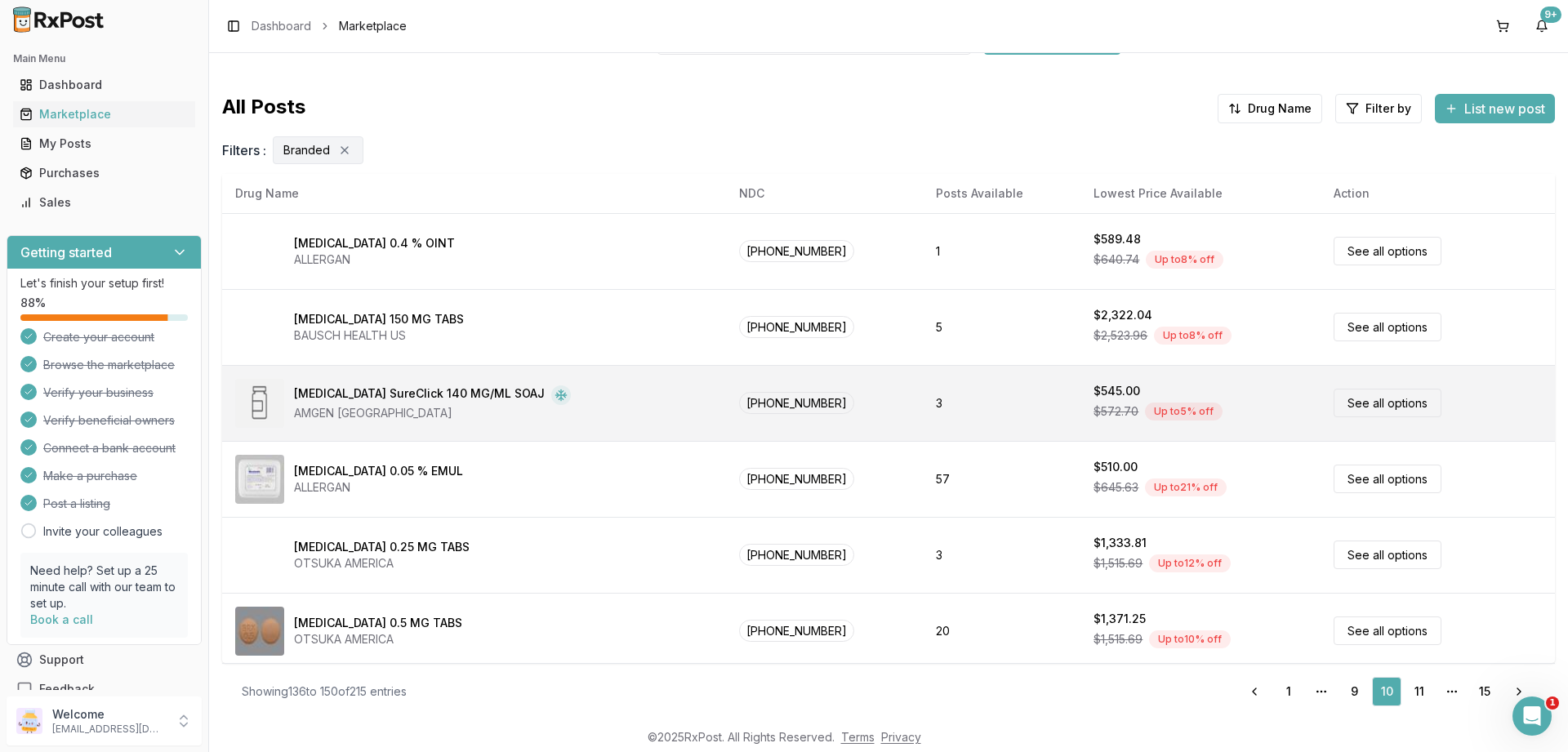
scroll to position [0, 0]
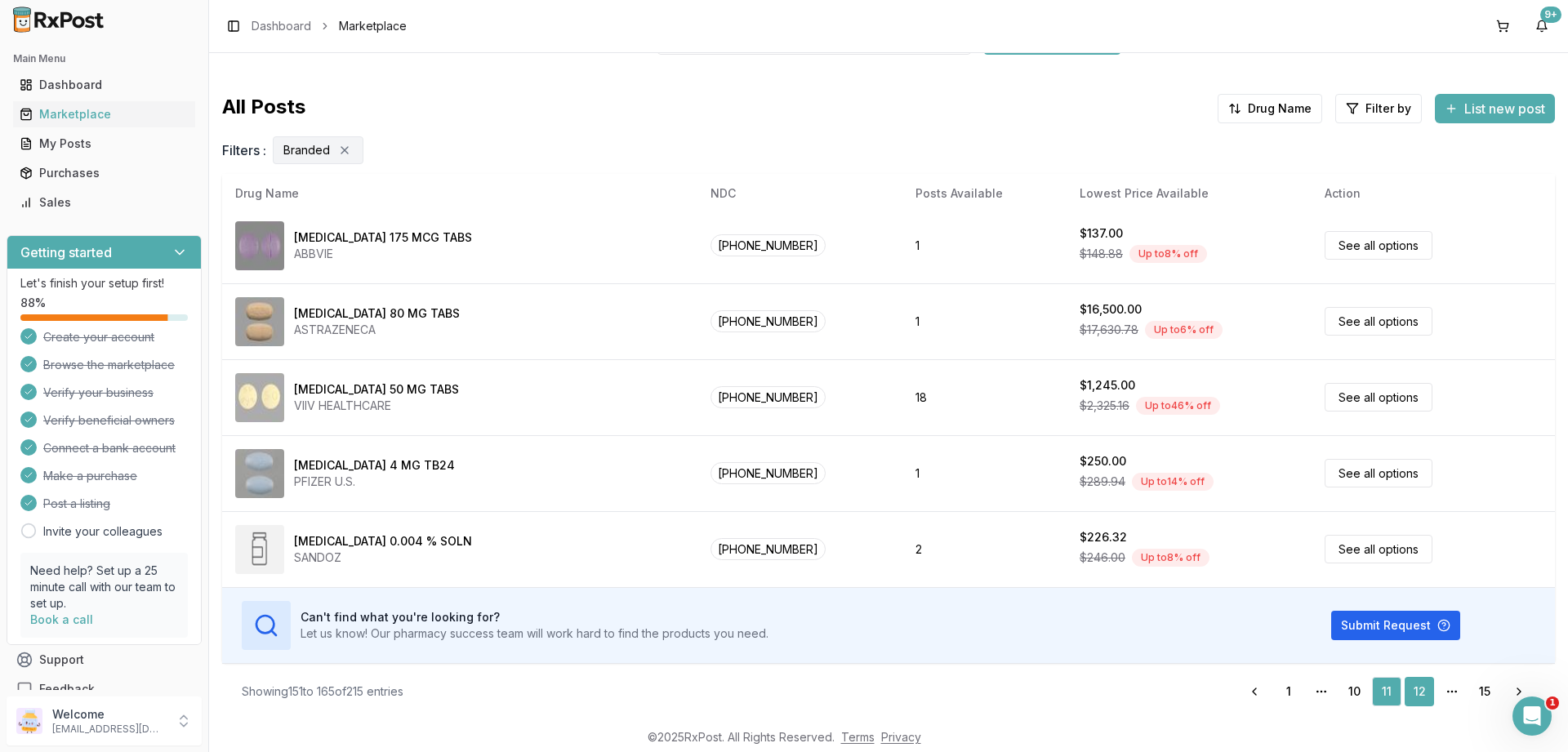
click at [1425, 692] on link "12" at bounding box center [1419, 691] width 29 height 29
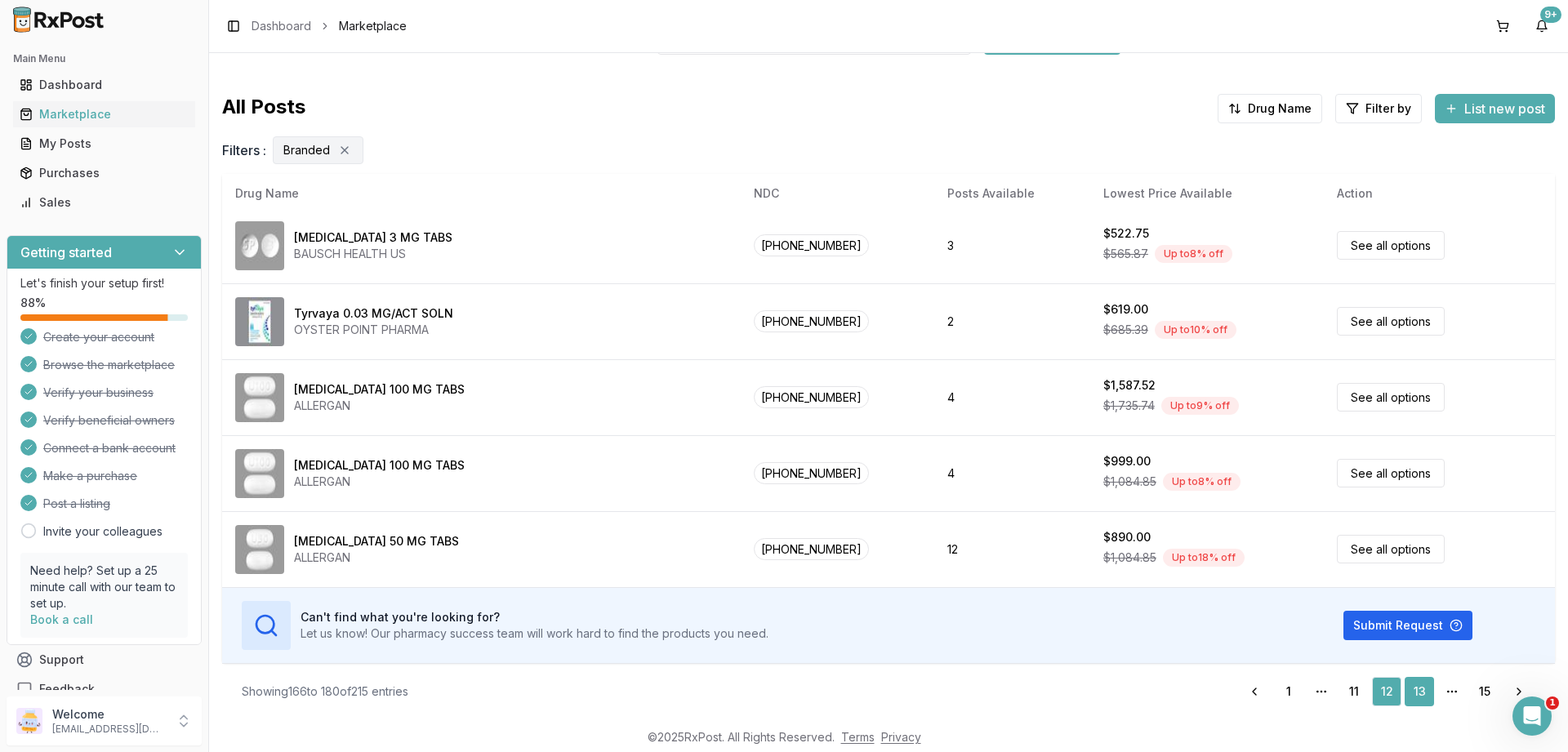
click at [1414, 685] on link "13" at bounding box center [1419, 691] width 29 height 29
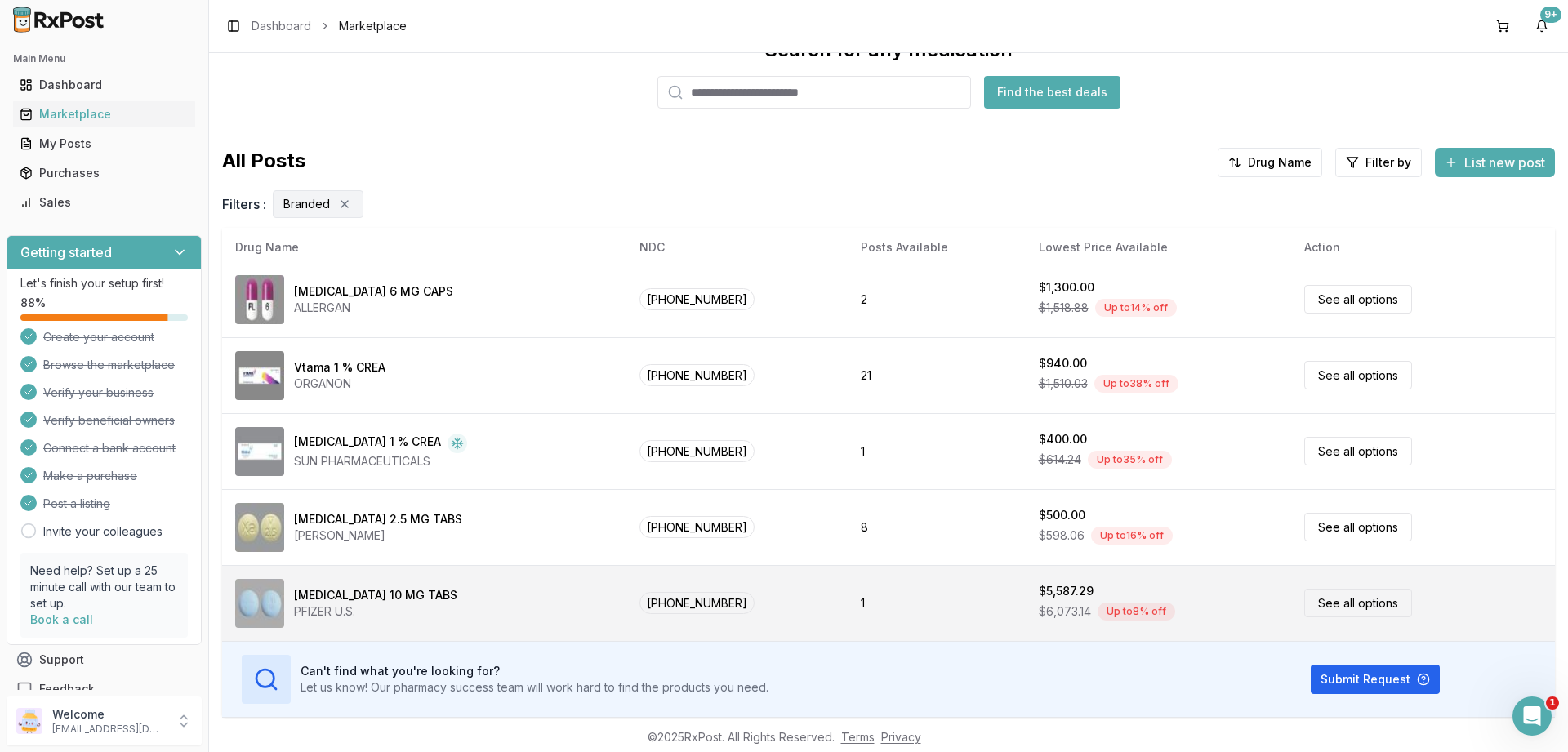
scroll to position [110, 0]
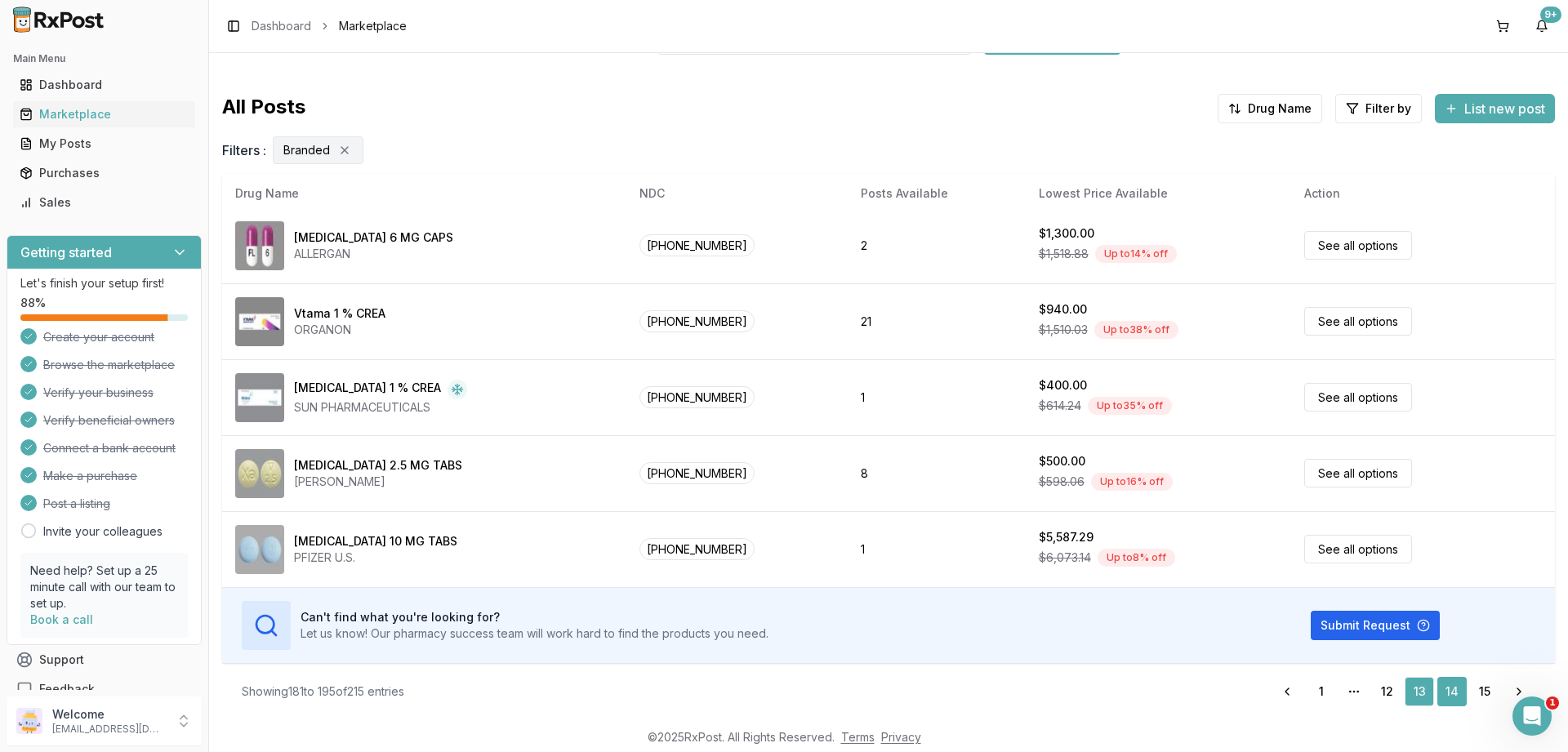
click at [1453, 684] on link "14" at bounding box center [1452, 691] width 29 height 29
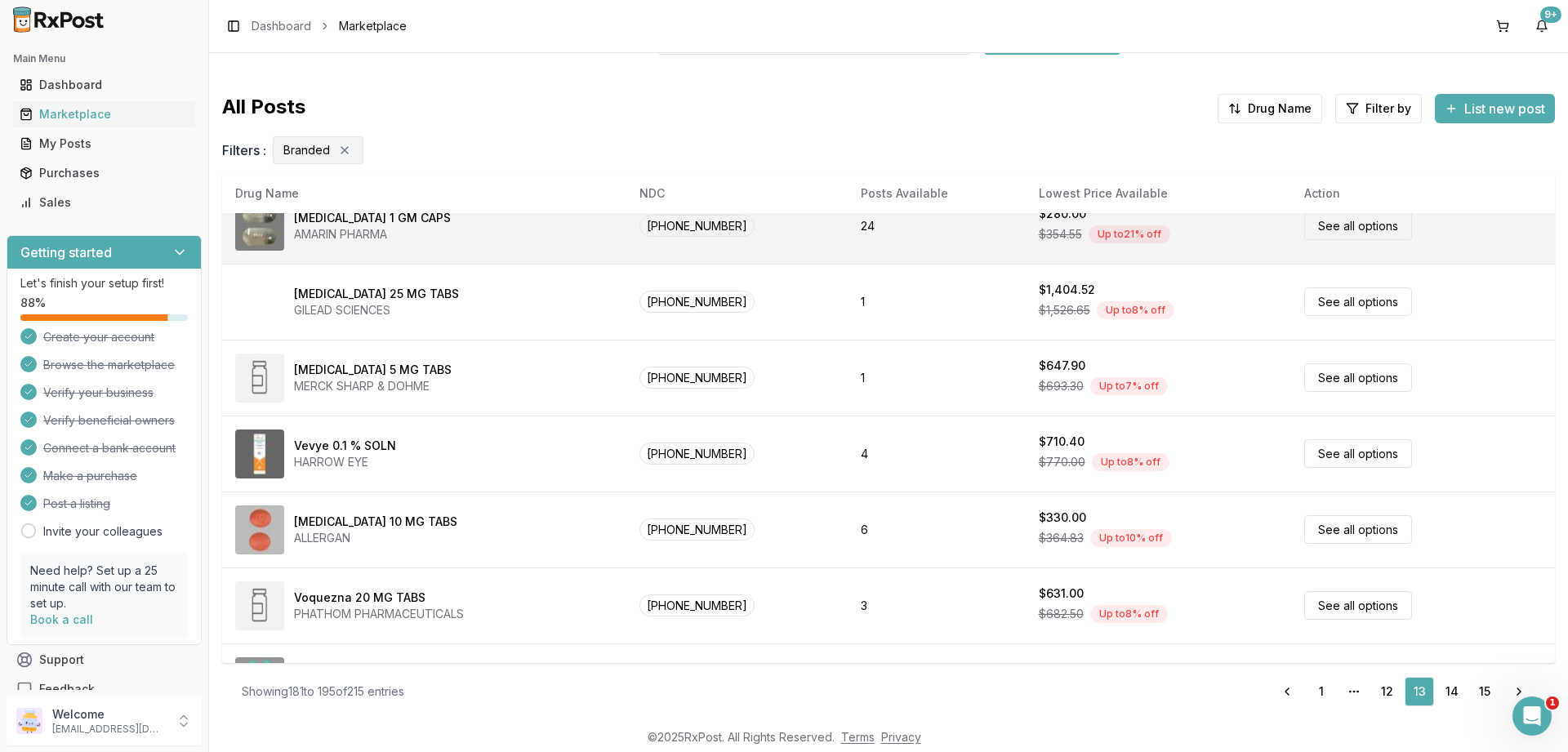
scroll to position [0, 0]
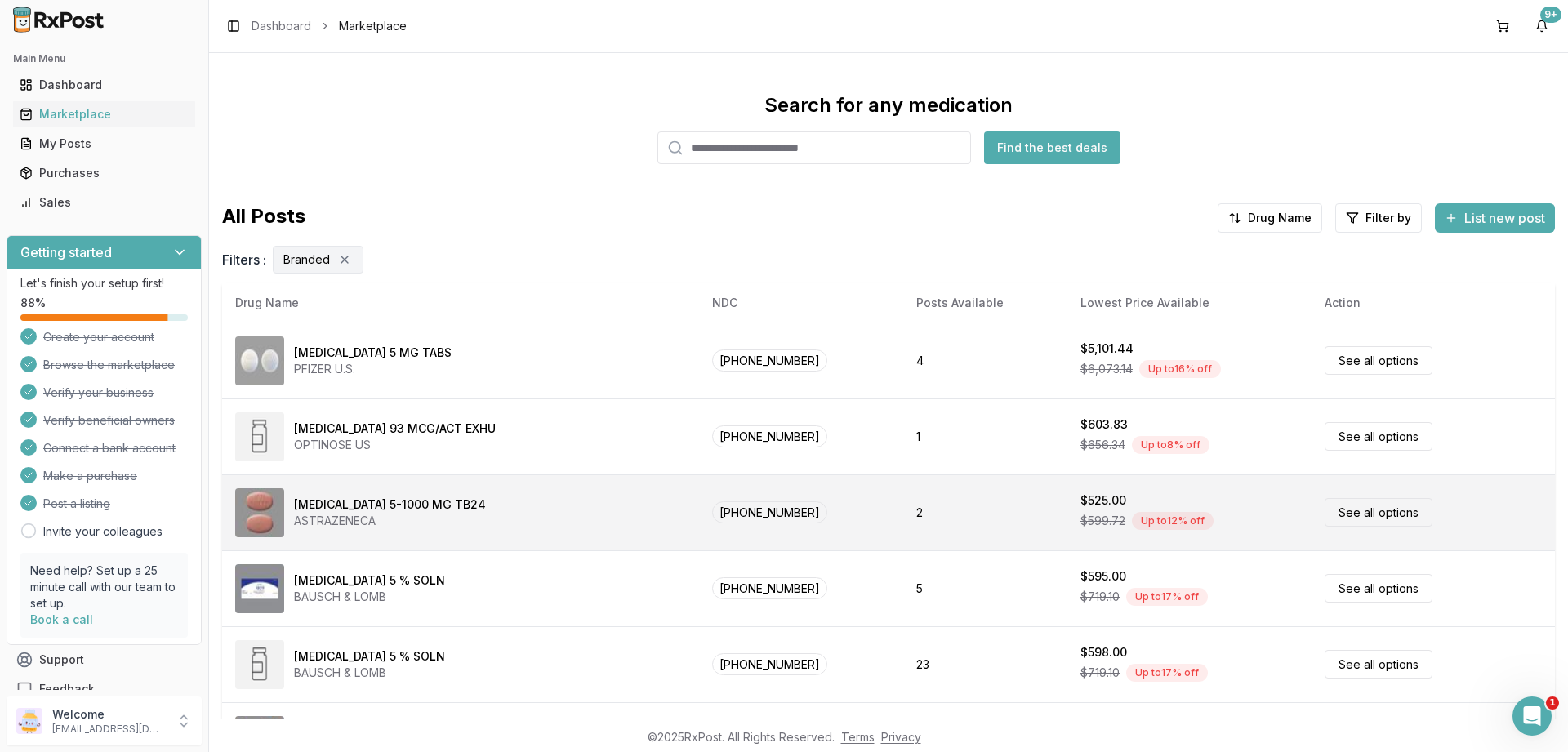
scroll to position [110, 0]
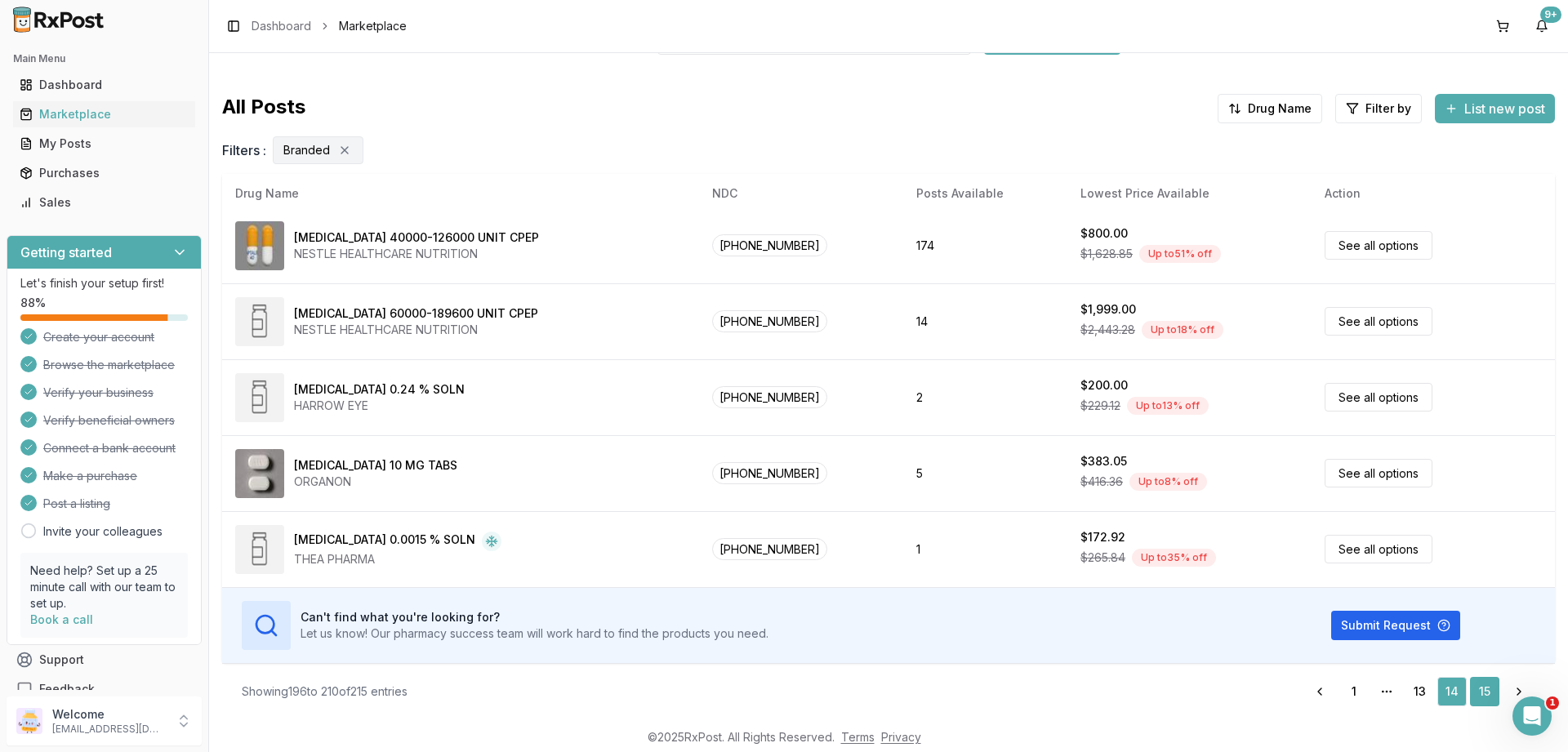
click at [1488, 694] on link "15" at bounding box center [1485, 691] width 29 height 29
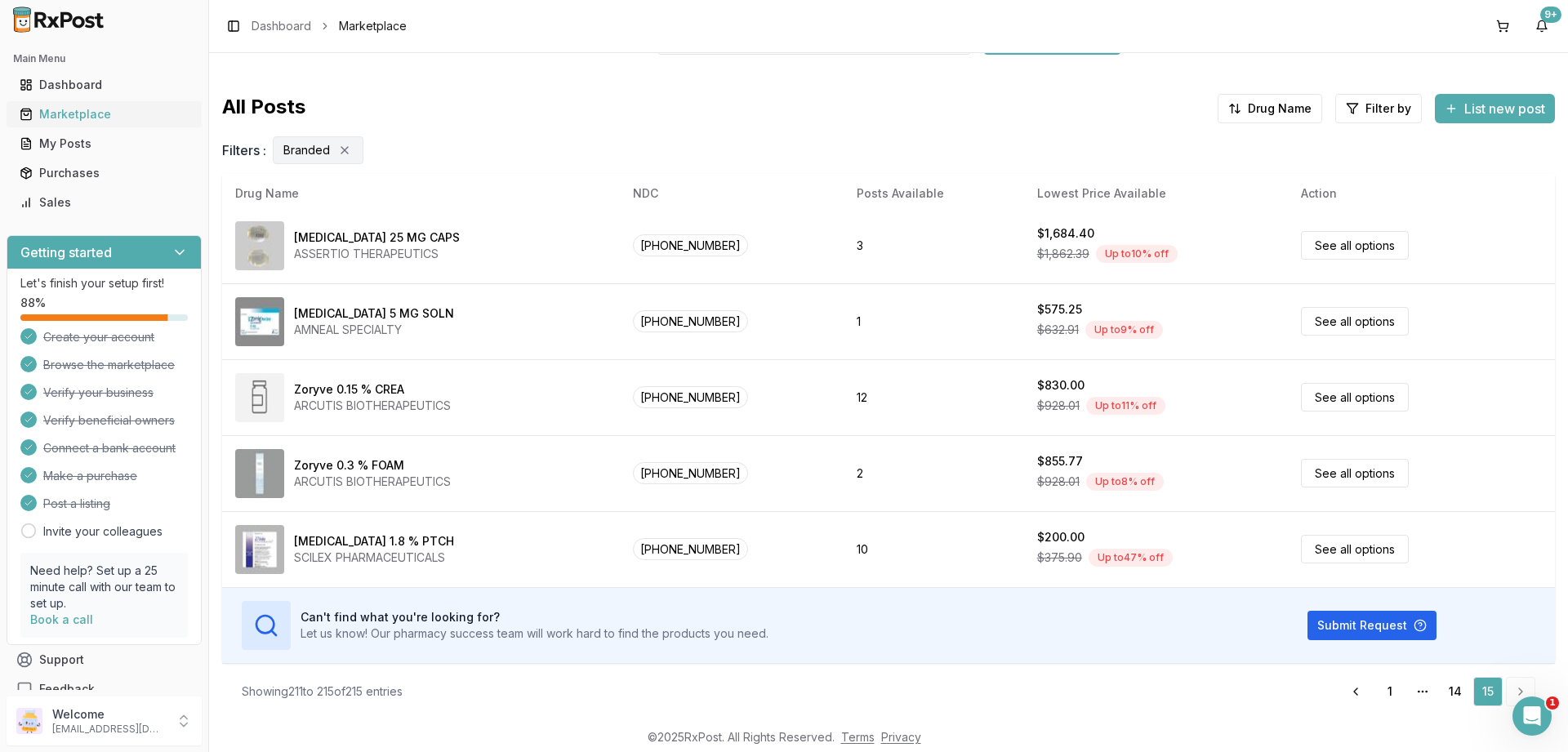
click at [63, 119] on div "Marketplace" at bounding box center [104, 114] width 169 height 17
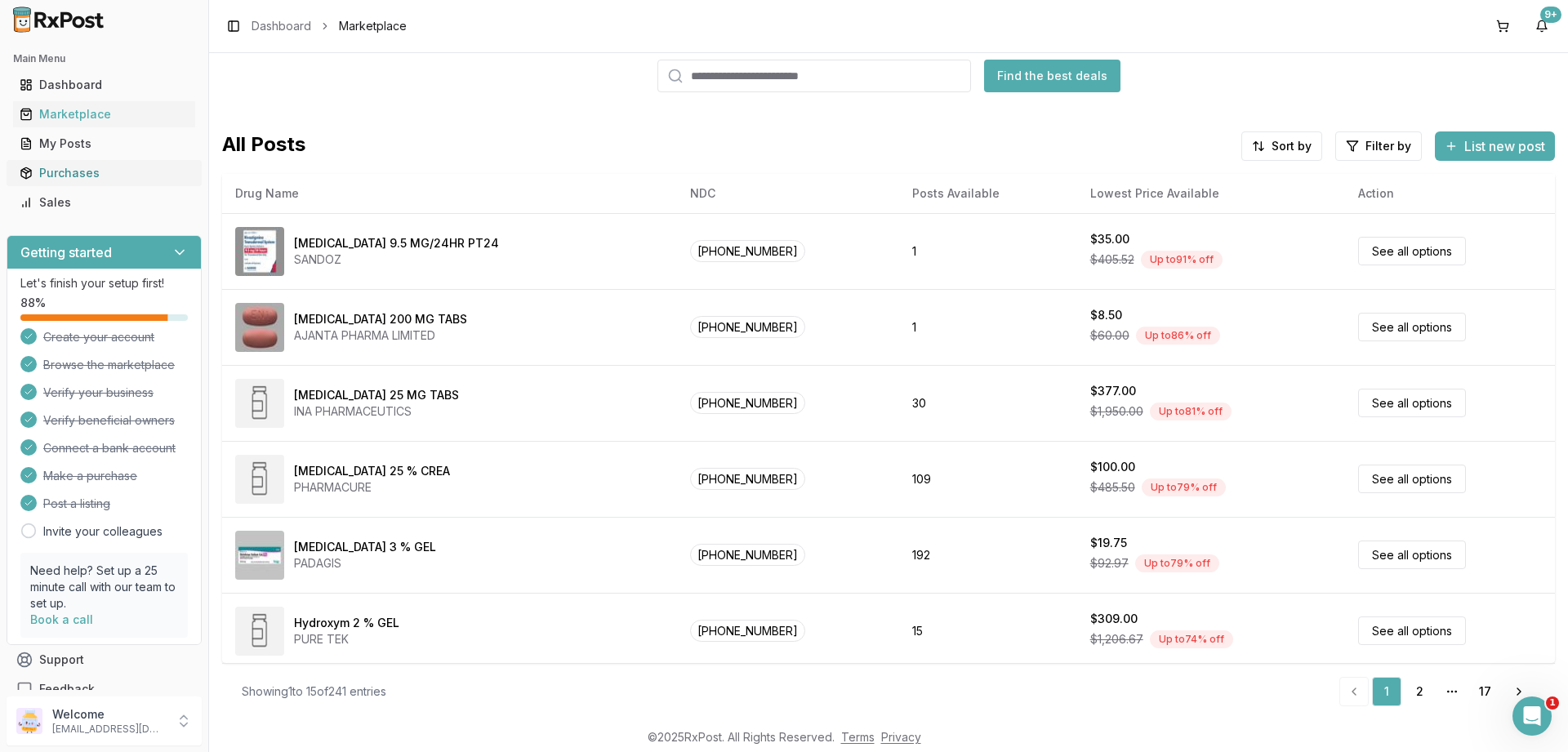
click at [66, 173] on div "Purchases" at bounding box center [104, 173] width 169 height 17
